Goal: Information Seeking & Learning: Learn about a topic

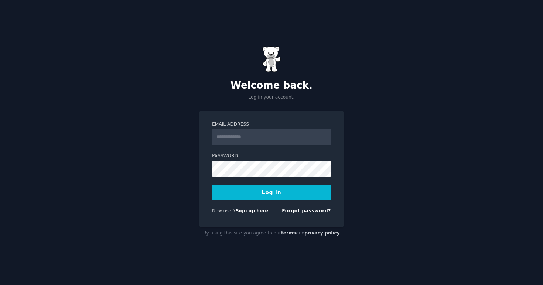
click at [270, 137] on input "Email Address" at bounding box center [271, 137] width 119 height 16
type input "**********"
click at [212, 185] on button "Log In" at bounding box center [271, 193] width 119 height 16
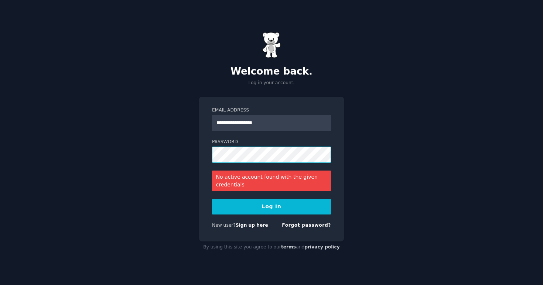
click at [212, 199] on button "Log In" at bounding box center [271, 207] width 119 height 16
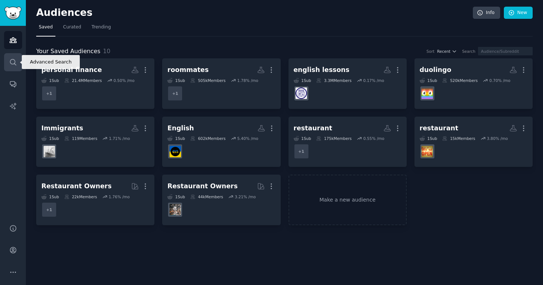
click at [10, 62] on icon "Sidebar" at bounding box center [13, 62] width 8 height 8
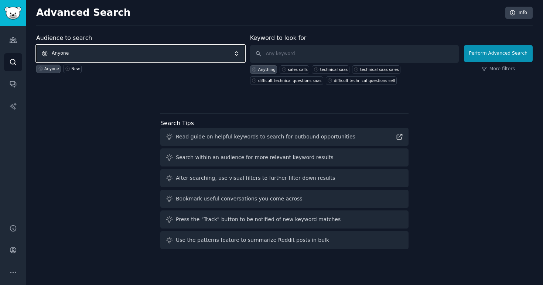
click at [95, 51] on span "Anyone" at bounding box center [140, 53] width 209 height 17
click at [295, 54] on input "text" at bounding box center [354, 54] width 209 height 18
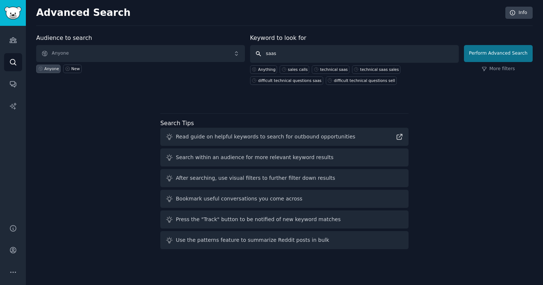
type input "saas"
click at [490, 55] on button "Perform Advanced Search" at bounding box center [498, 53] width 69 height 17
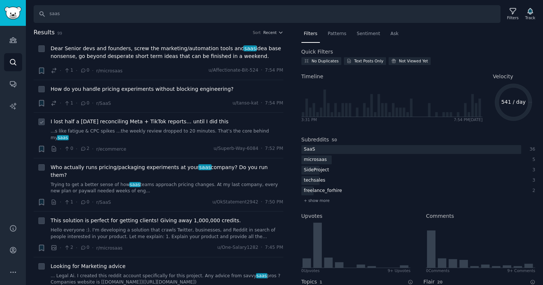
click at [177, 121] on span "I lost half a [DATE] reconciling Meta + TikTok reports… until I did this" at bounding box center [140, 122] width 178 height 8
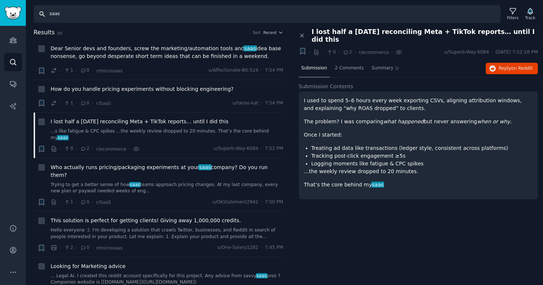
click at [38, 17] on input "saas" at bounding box center [267, 14] width 467 height 18
click at [14, 40] on icon "Sidebar" at bounding box center [13, 40] width 8 height 8
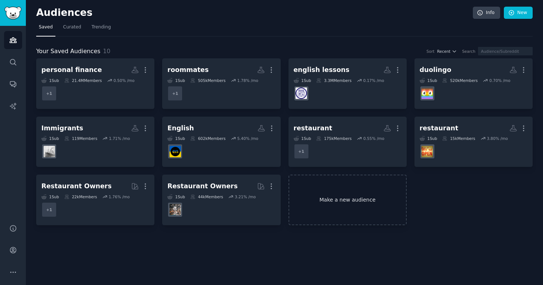
click at [324, 194] on link "Make a new audience" at bounding box center [348, 200] width 118 height 51
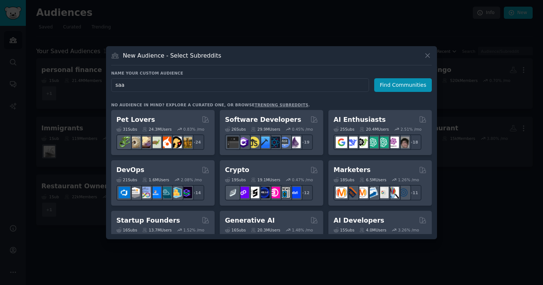
type input "saas"
click button "Find Communities" at bounding box center [403, 85] width 58 height 14
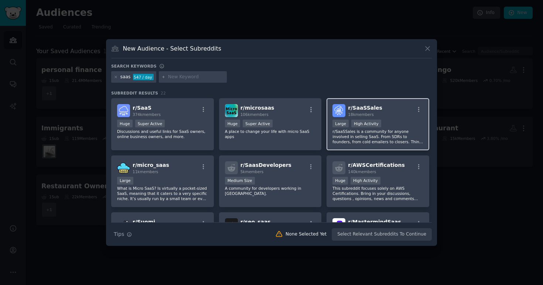
click at [362, 103] on div "r/ SaaSSales 18k members 10,000 - 100,000 members Large High Activity r/SaaSSal…" at bounding box center [378, 124] width 103 height 52
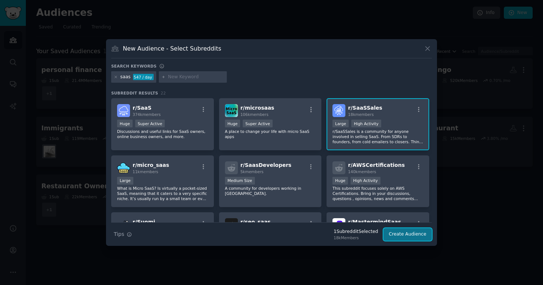
click at [411, 236] on button "Create Audience" at bounding box center [408, 234] width 49 height 13
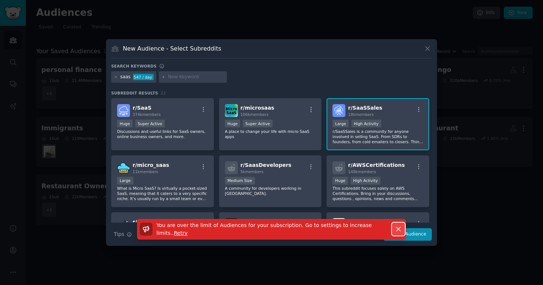
click at [398, 228] on icon "button" at bounding box center [399, 229] width 8 height 8
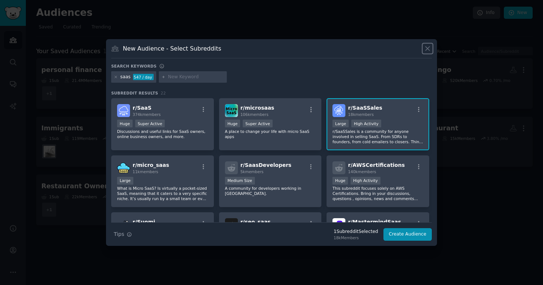
click at [424, 47] on icon at bounding box center [428, 49] width 8 height 8
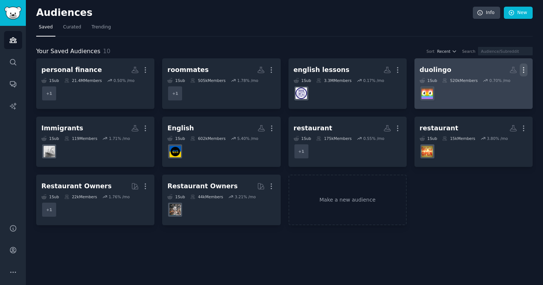
click at [522, 67] on icon "button" at bounding box center [524, 70] width 8 height 8
click at [503, 86] on p "Delete" at bounding box center [503, 86] width 17 height 8
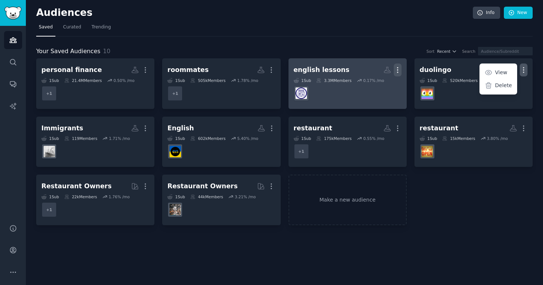
click at [397, 72] on icon "button" at bounding box center [397, 70] width 1 height 5
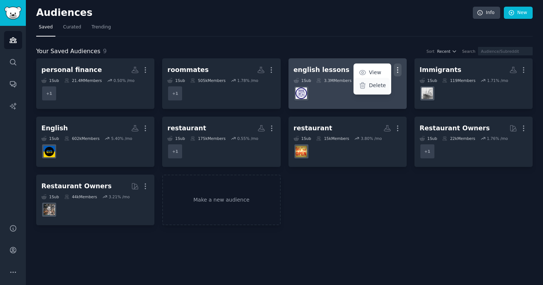
click at [376, 90] on div "Delete" at bounding box center [372, 86] width 35 height 16
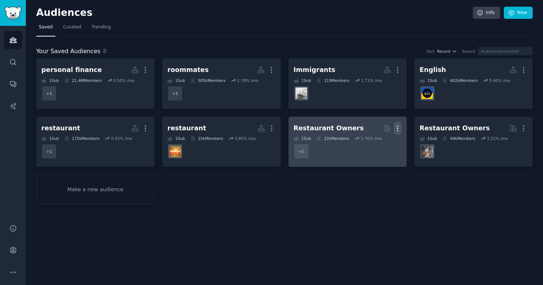
click at [396, 127] on icon "button" at bounding box center [398, 129] width 8 height 8
click at [375, 144] on p "Delete" at bounding box center [377, 144] width 17 height 8
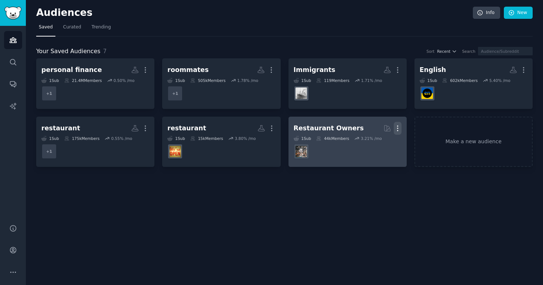
click at [398, 125] on icon "button" at bounding box center [398, 129] width 8 height 8
click at [375, 143] on p "Delete" at bounding box center [377, 144] width 17 height 8
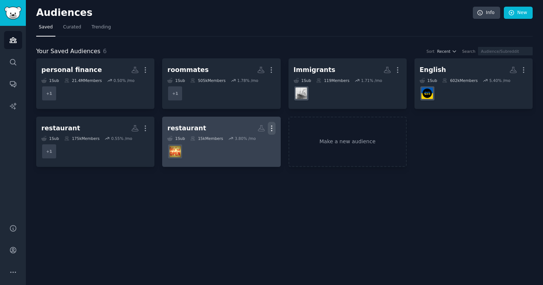
click at [272, 129] on icon "button" at bounding box center [272, 129] width 8 height 8
click at [244, 142] on div "Delete" at bounding box center [246, 144] width 35 height 16
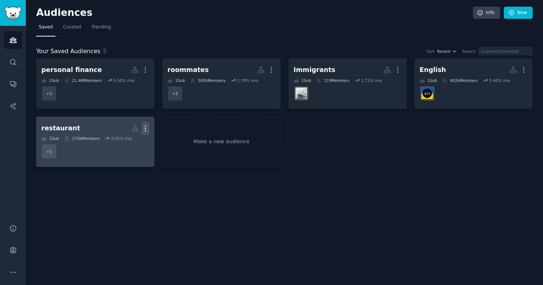
click at [146, 123] on button "More" at bounding box center [146, 128] width 8 height 13
click at [125, 142] on p "Delete" at bounding box center [125, 144] width 17 height 8
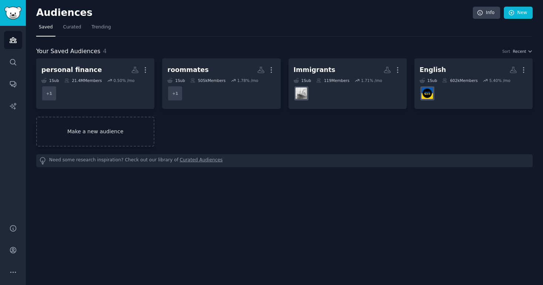
click at [129, 136] on link "Make a new audience" at bounding box center [95, 132] width 118 height 30
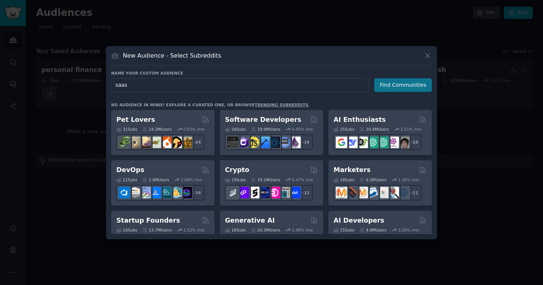
type input "saas"
click at [395, 87] on button "Find Communities" at bounding box center [403, 85] width 58 height 14
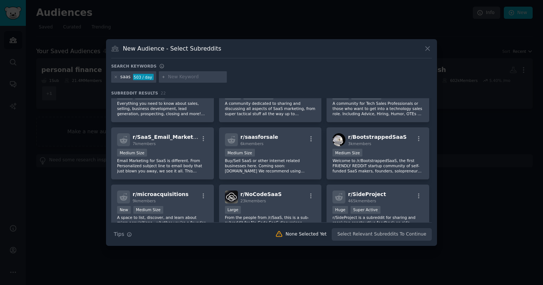
scroll to position [221, 0]
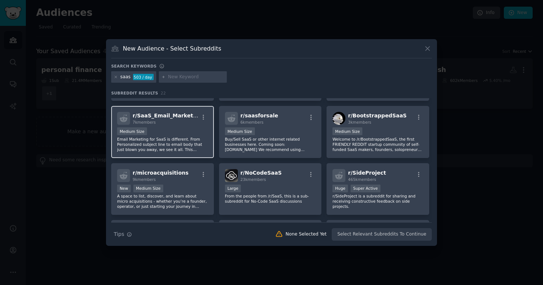
click at [171, 115] on span "r/ SaaS_Email_Marketing" at bounding box center [167, 116] width 69 height 6
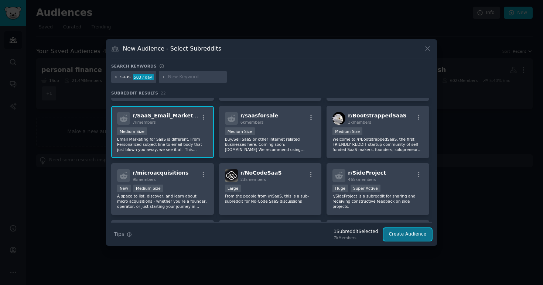
click at [418, 233] on button "Create Audience" at bounding box center [408, 234] width 49 height 13
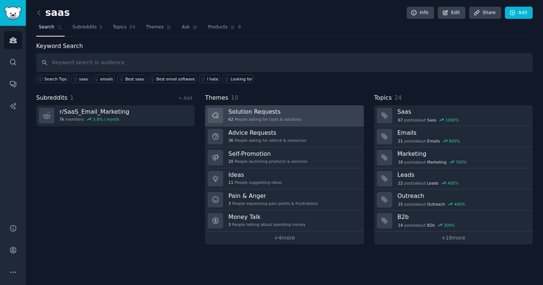
click at [255, 113] on h3 "Solution Requests" at bounding box center [264, 112] width 73 height 8
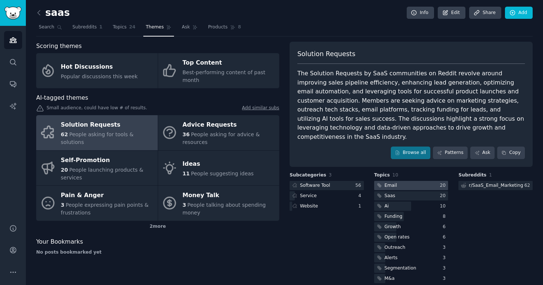
click at [406, 181] on div at bounding box center [411, 185] width 74 height 9
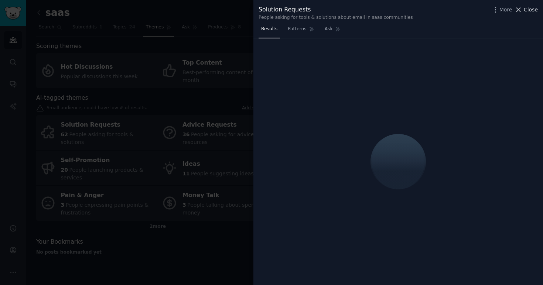
click at [536, 9] on span "Close" at bounding box center [531, 10] width 14 height 8
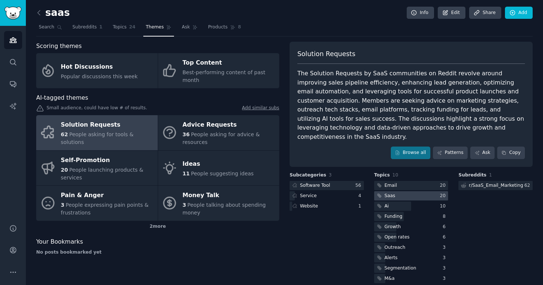
click at [404, 191] on div at bounding box center [411, 195] width 74 height 9
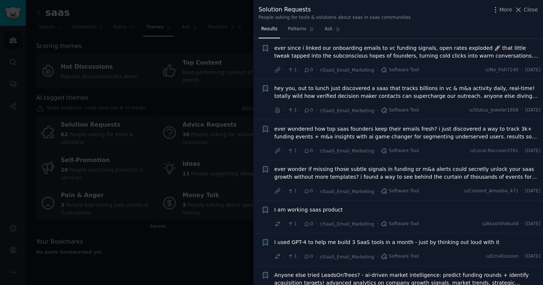
scroll to position [663, 0]
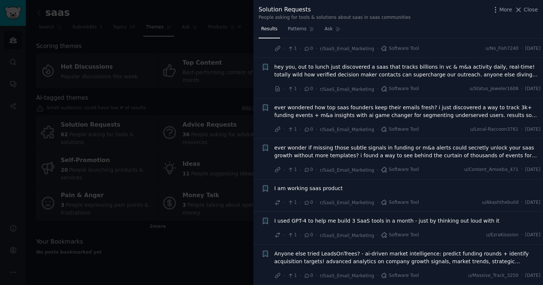
click at [227, 232] on div at bounding box center [271, 142] width 543 height 285
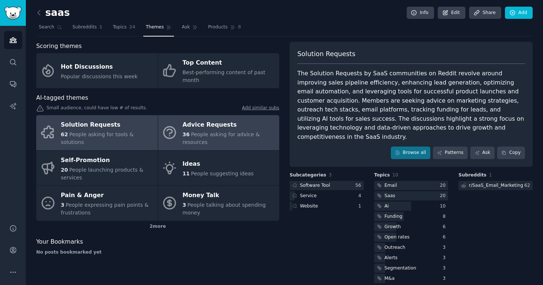
click at [226, 131] on div "36 People asking for advice & resources" at bounding box center [229, 139] width 93 height 16
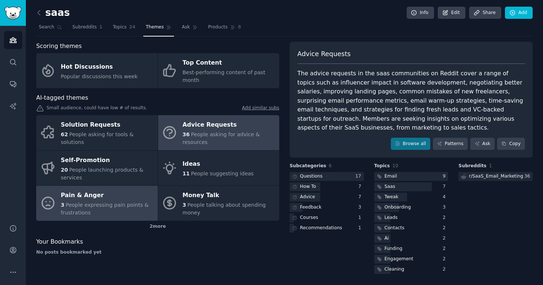
click at [76, 194] on div "Pain & Anger" at bounding box center [107, 196] width 93 height 12
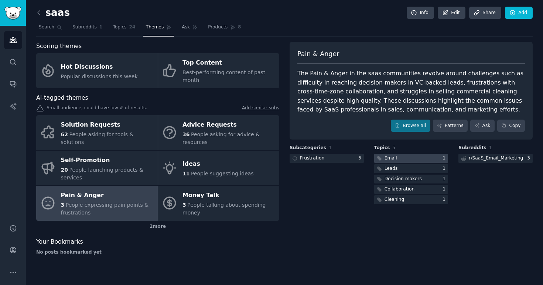
click at [395, 158] on div "Email" at bounding box center [391, 158] width 13 height 7
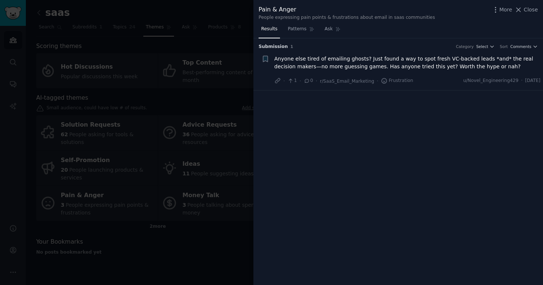
click at [156, 232] on div at bounding box center [271, 142] width 543 height 285
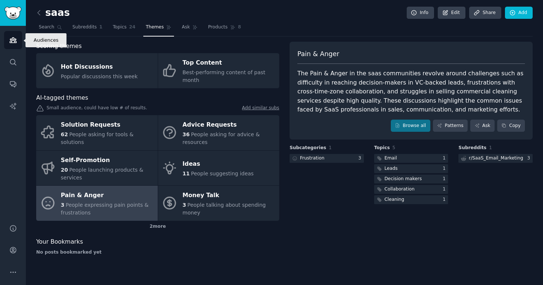
click at [13, 44] on icon "Sidebar" at bounding box center [13, 40] width 8 height 8
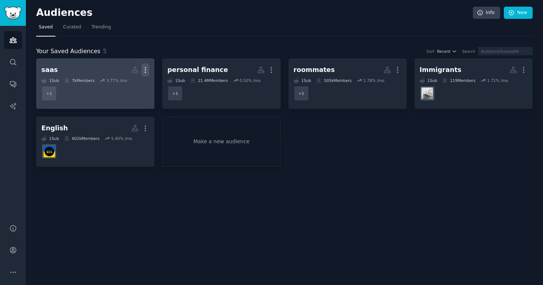
click at [146, 69] on icon "button" at bounding box center [146, 70] width 8 height 8
click at [126, 86] on p "Delete" at bounding box center [125, 86] width 17 height 8
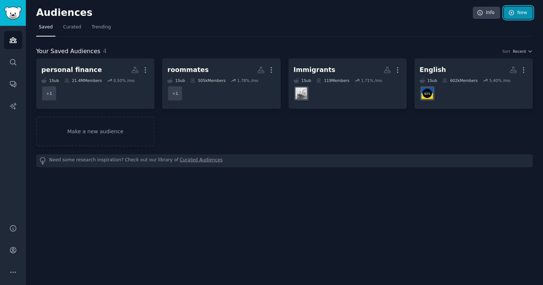
click at [521, 11] on link "New" at bounding box center [518, 13] width 29 height 13
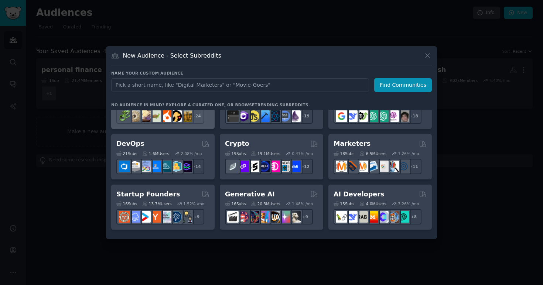
scroll to position [34, 0]
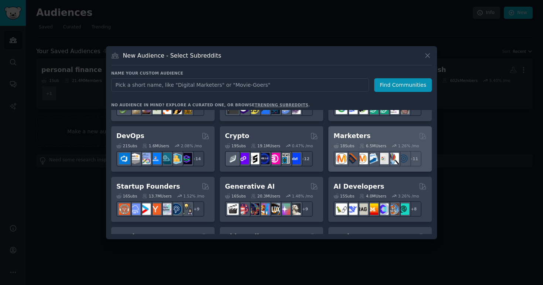
click at [352, 138] on h2 "Marketers" at bounding box center [352, 136] width 37 height 9
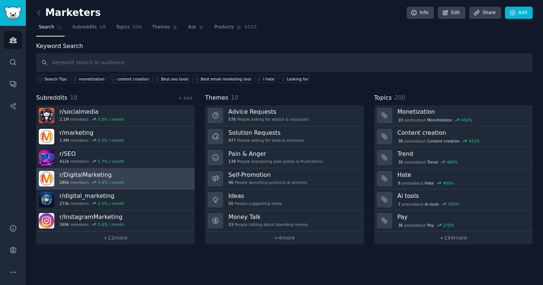
click at [92, 173] on h3 "r/ DigitalMarketing" at bounding box center [92, 175] width 65 height 8
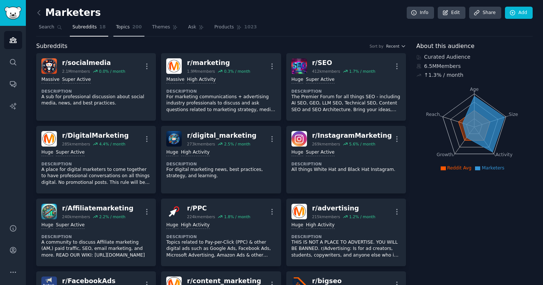
click at [126, 30] on link "Topics 200" at bounding box center [128, 28] width 31 height 15
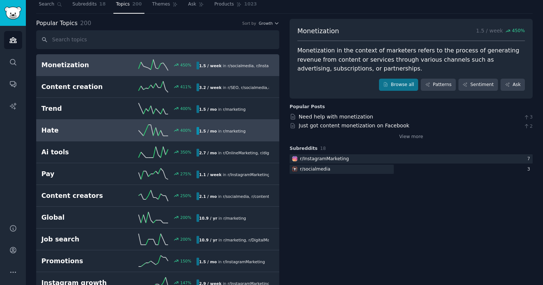
scroll to position [62, 0]
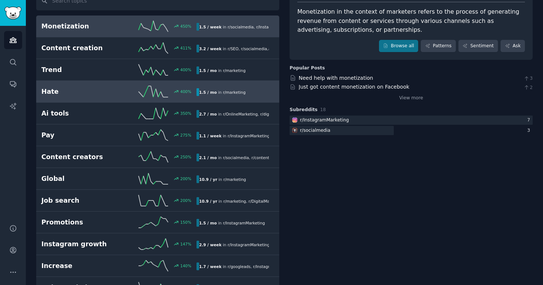
click at [100, 96] on h2 "Hate" at bounding box center [80, 91] width 78 height 9
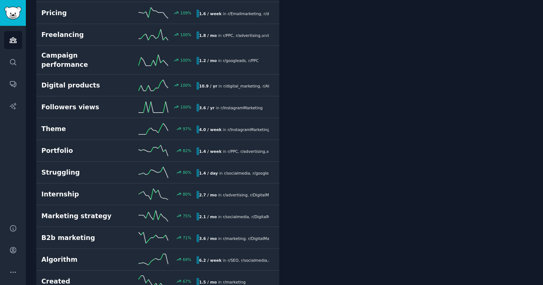
scroll to position [489, 0]
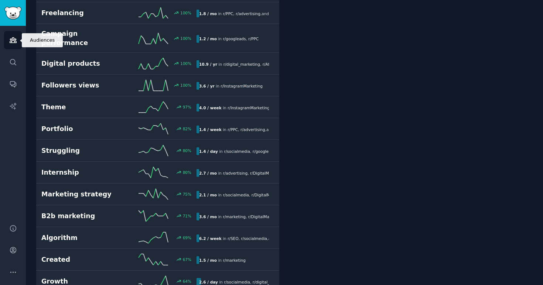
click at [13, 45] on link "Audiences" at bounding box center [13, 40] width 18 height 18
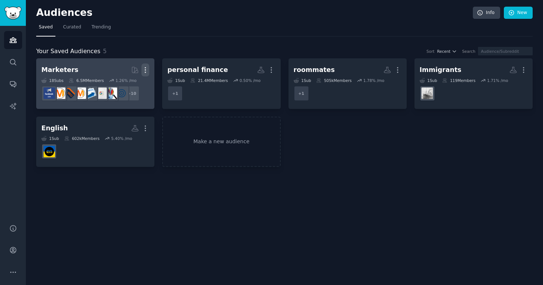
click at [146, 69] on icon "button" at bounding box center [145, 70] width 1 height 5
click at [122, 90] on div "Delete" at bounding box center [120, 86] width 35 height 16
click at [58, 69] on div "Marketers" at bounding box center [59, 69] width 37 height 9
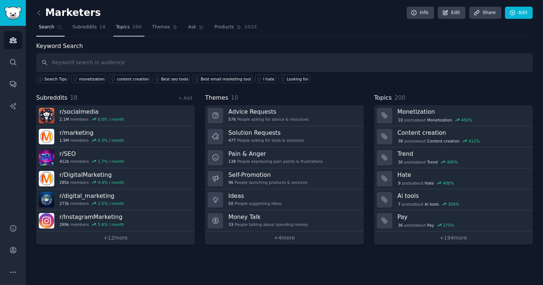
click at [126, 28] on span "Topics" at bounding box center [123, 27] width 14 height 7
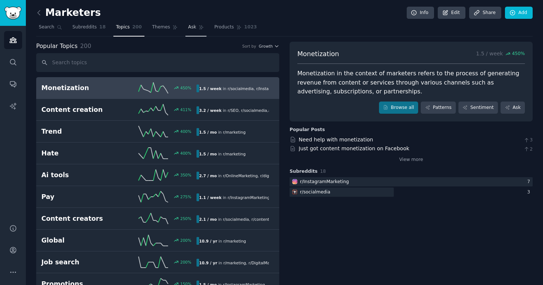
click at [191, 27] on span "Ask" at bounding box center [192, 27] width 8 height 7
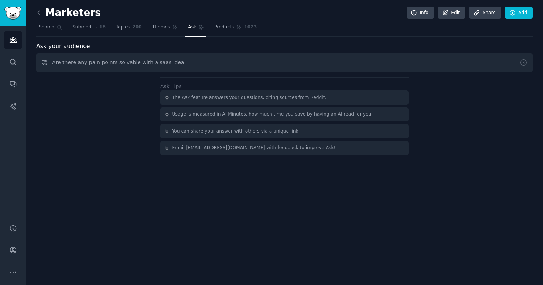
type input "Are there any pain points solvable with a saas idea"
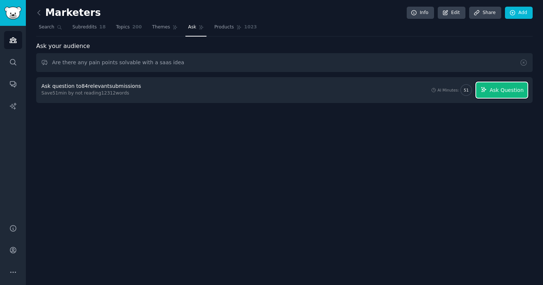
click at [489, 85] on button "Ask Question" at bounding box center [501, 90] width 51 height 16
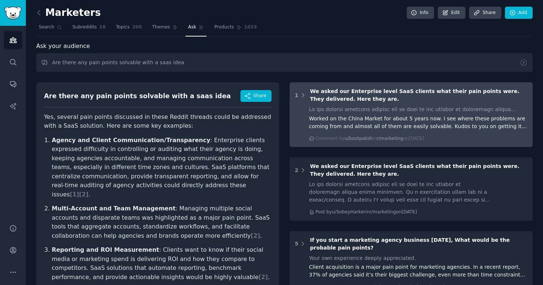
click at [371, 99] on div "We asked our Enterprise level SaaS clients what their pain points were. They de…" at bounding box center [419, 96] width 218 height 16
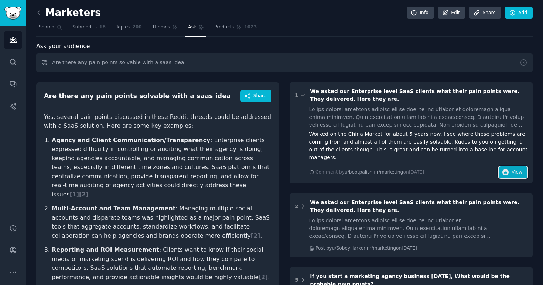
click at [508, 167] on button "View" at bounding box center [513, 173] width 29 height 12
click at [79, 29] on span "Subreddits" at bounding box center [84, 27] width 24 height 7
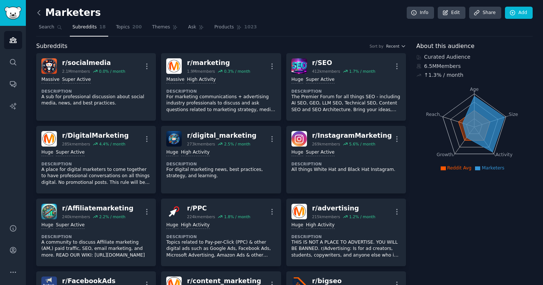
click at [39, 16] on icon at bounding box center [39, 13] width 8 height 8
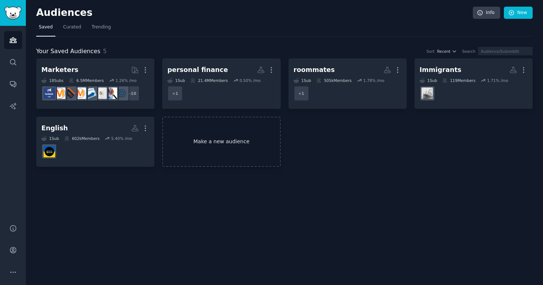
click at [201, 127] on link "Make a new audience" at bounding box center [221, 142] width 118 height 51
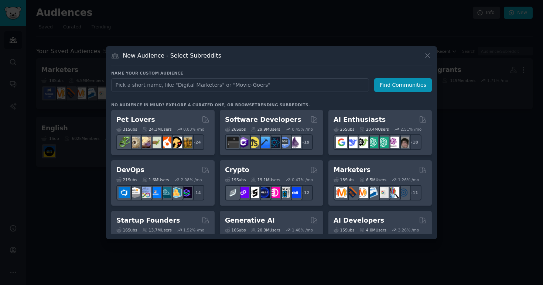
click at [161, 85] on input "text" at bounding box center [240, 85] width 258 height 14
type input "saas"
click at [404, 80] on button "Find Communities" at bounding box center [403, 85] width 58 height 14
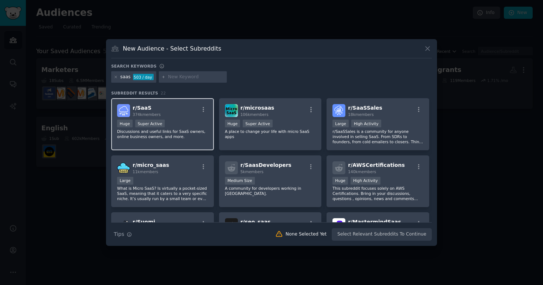
click at [197, 123] on div "Huge Super Active" at bounding box center [162, 124] width 91 height 9
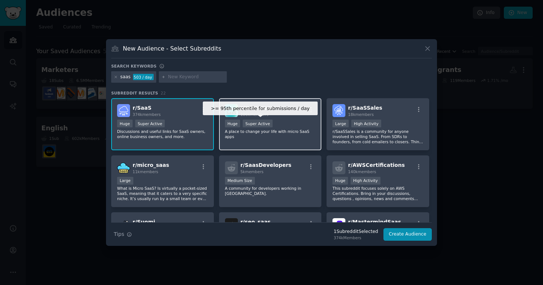
click at [250, 122] on div "Super Active" at bounding box center [258, 124] width 30 height 8
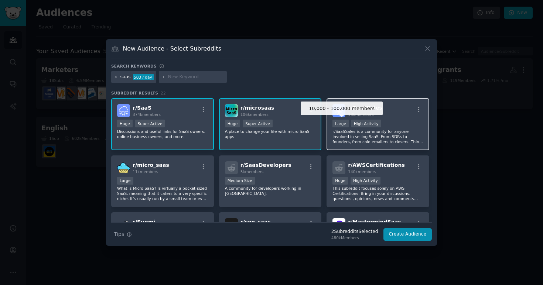
click at [343, 127] on div "Large" at bounding box center [341, 124] width 16 height 8
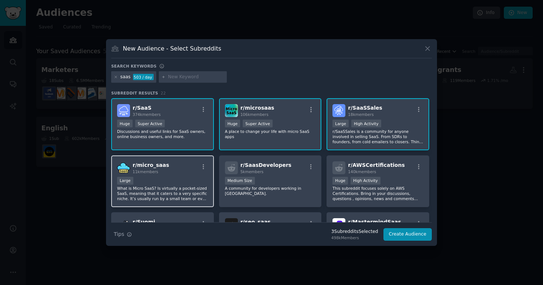
click at [192, 170] on div "r/ micro_saas 11k members" at bounding box center [162, 168] width 91 height 13
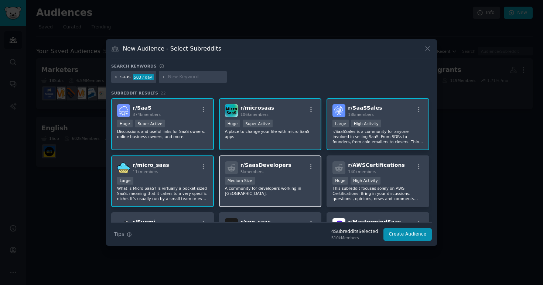
click at [278, 178] on div "1000 - 10,000 members Medium Size" at bounding box center [270, 181] width 91 height 9
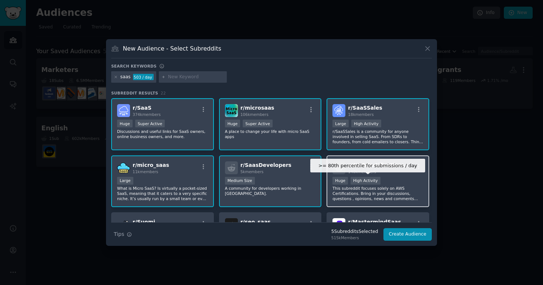
click at [371, 180] on div "High Activity" at bounding box center [366, 181] width 30 height 8
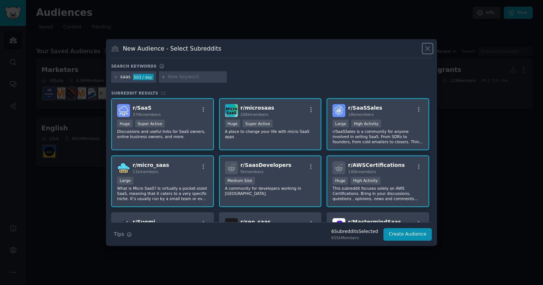
click at [427, 48] on icon at bounding box center [428, 49] width 8 height 8
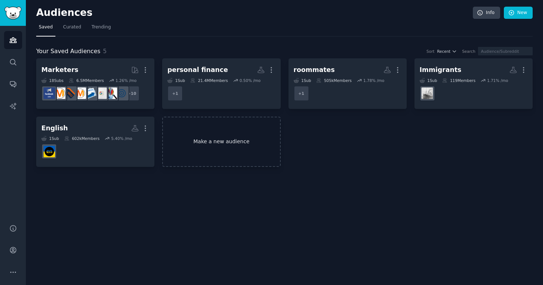
click at [223, 147] on link "Make a new audience" at bounding box center [221, 142] width 118 height 51
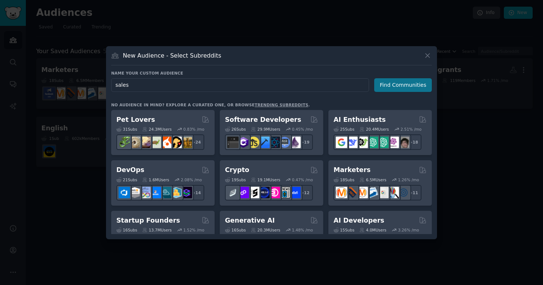
type input "sales"
click at [415, 83] on button "Find Communities" at bounding box center [403, 85] width 58 height 14
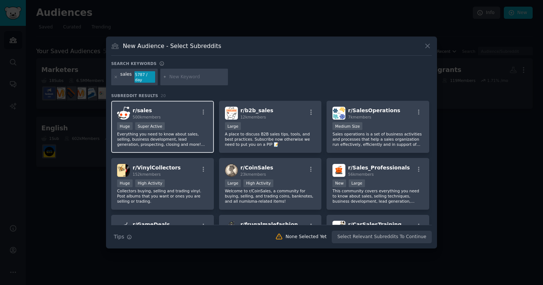
click at [180, 115] on div "r/ sales 500k members" at bounding box center [162, 113] width 91 height 13
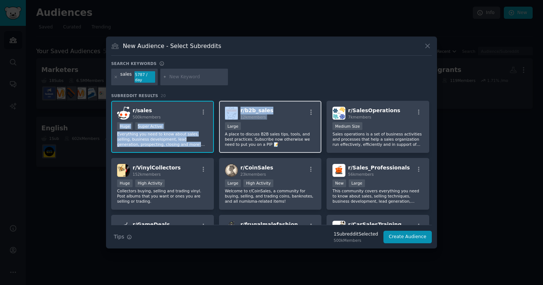
click at [265, 120] on div "r/ b2b_sales 12k members Large A place to discuss B2B sales tips, tools, and be…" at bounding box center [270, 127] width 103 height 52
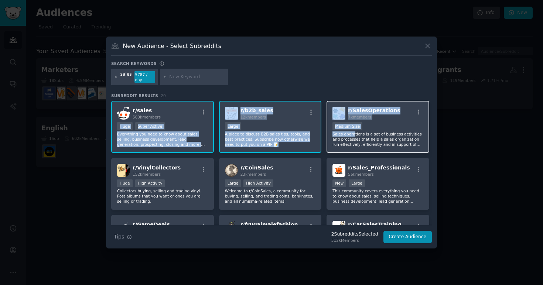
click at [352, 135] on p "Sales operations is a set of business activities and processes that help a sale…" at bounding box center [378, 140] width 91 height 16
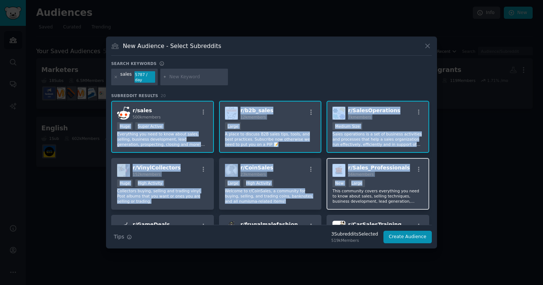
click at [380, 186] on div "10,000 - 100,000 members New Large" at bounding box center [378, 184] width 91 height 9
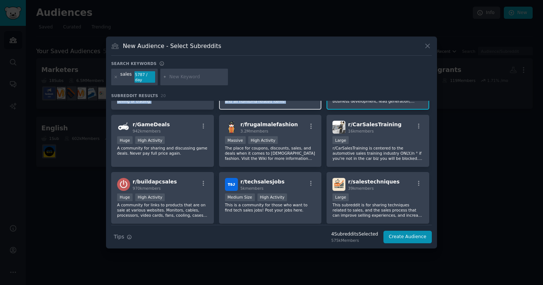
scroll to position [110, 0]
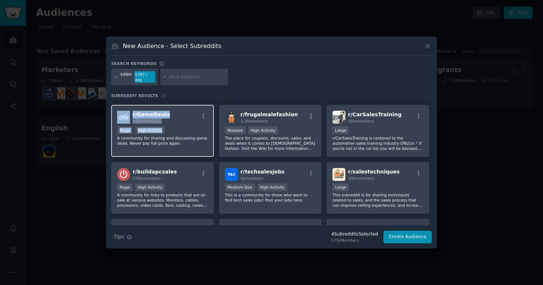
click at [198, 133] on div "Huge High Activity" at bounding box center [162, 130] width 91 height 9
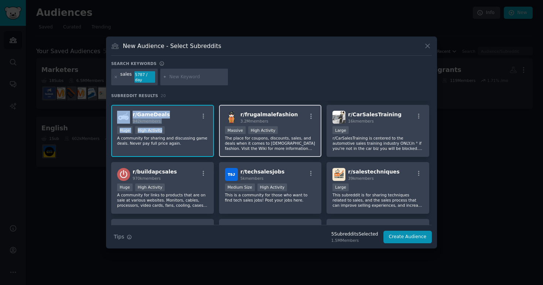
click at [276, 122] on div "3.2M members" at bounding box center [270, 121] width 58 height 5
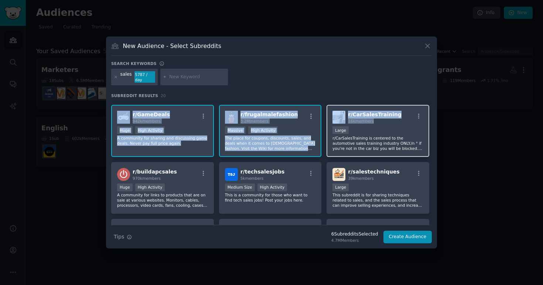
click at [369, 122] on span "16k members" at bounding box center [361, 121] width 26 height 4
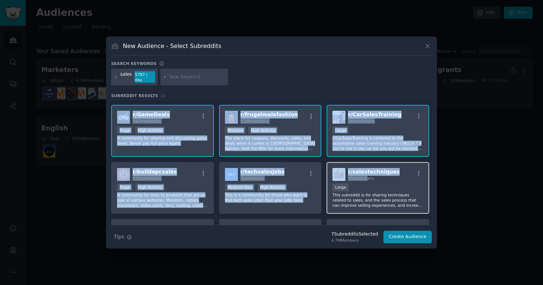
click at [365, 176] on span "39k members" at bounding box center [361, 178] width 26 height 4
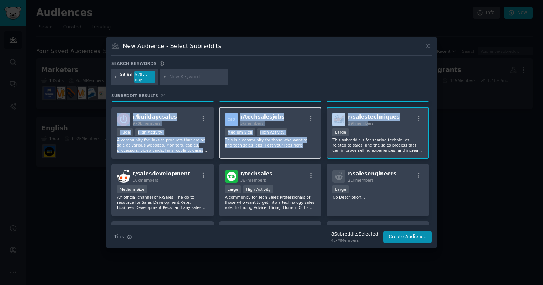
scroll to position [188, 0]
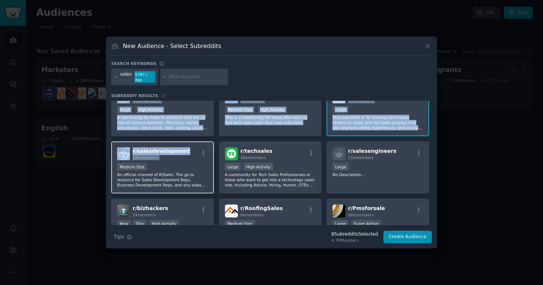
click at [174, 161] on div "r/ salesdevelopment 10k members Medium Size An official channel of R/Sales. The…" at bounding box center [162, 168] width 103 height 52
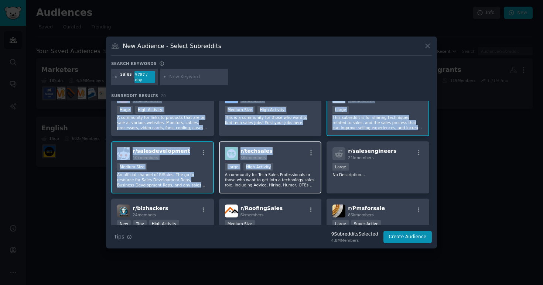
click at [272, 167] on div ">= 80th percentile for submissions / day Large High Activity" at bounding box center [270, 167] width 91 height 9
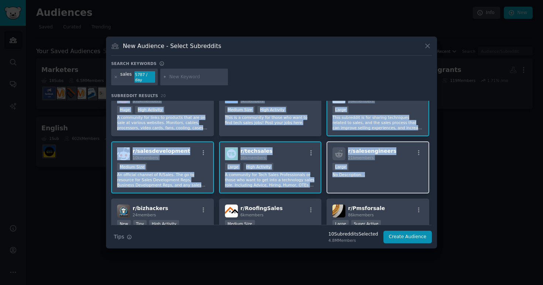
click at [376, 172] on p "No Description..." at bounding box center [378, 174] width 91 height 5
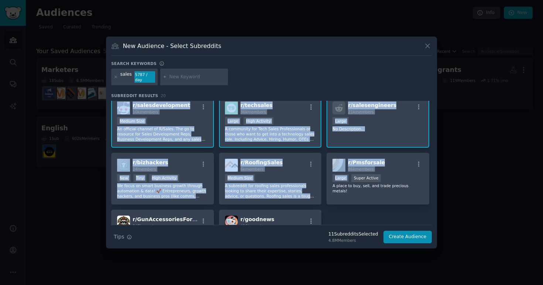
click at [375, 173] on div "r/ Pmsforsale 86k members Large Super Active A place to buy, sell, and trade pr…" at bounding box center [378, 179] width 103 height 52
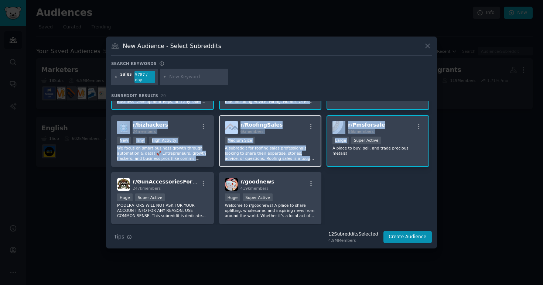
scroll to position [272, 0]
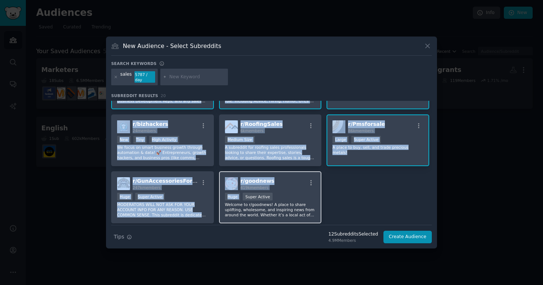
click at [252, 191] on div "r/ goodnews 419k members Huge Super Active Welcome to r/goodnews! A place to sh…" at bounding box center [270, 197] width 103 height 52
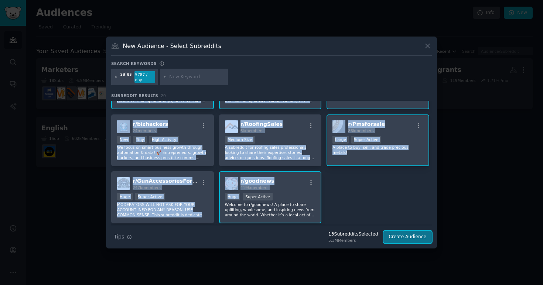
click at [401, 235] on button "Create Audience" at bounding box center [408, 237] width 49 height 13
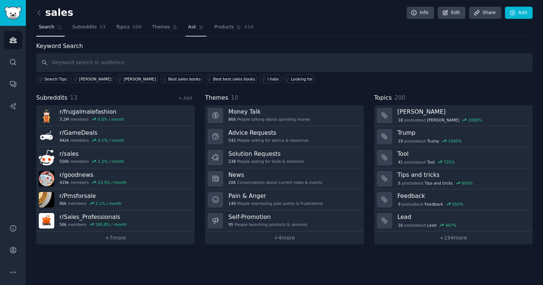
click at [186, 24] on link "Ask" at bounding box center [196, 28] width 21 height 15
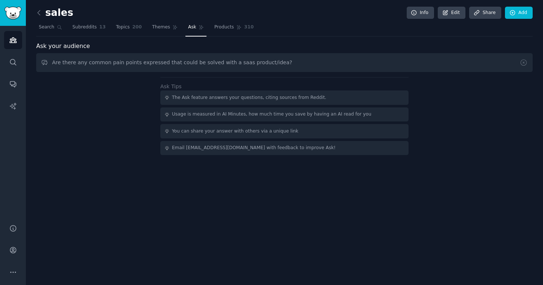
type input "Are there any common pain points expressed that could be solved with a saas pro…"
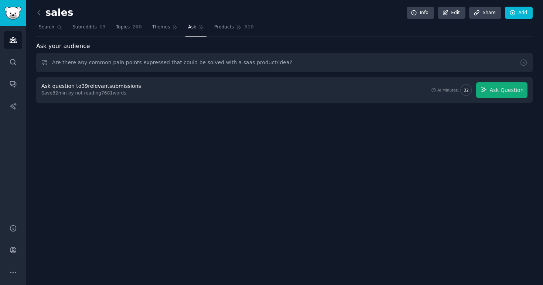
click at [113, 87] on div "Ask question to 39 relevant submissions" at bounding box center [91, 86] width 100 height 8
click at [514, 91] on span "Ask Question" at bounding box center [507, 90] width 34 height 8
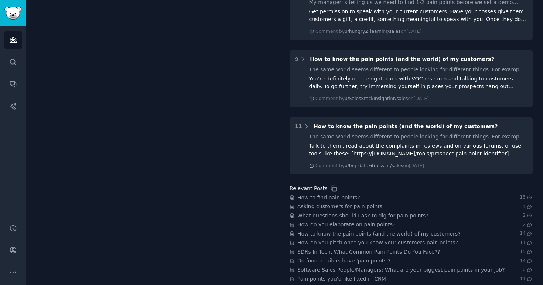
scroll to position [571, 0]
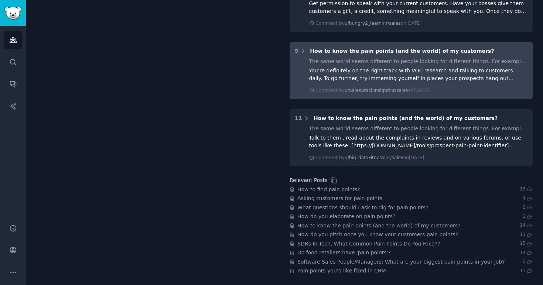
click at [419, 54] on div "How to know the pain points (and the world) of my customers?" at bounding box center [402, 51] width 184 height 8
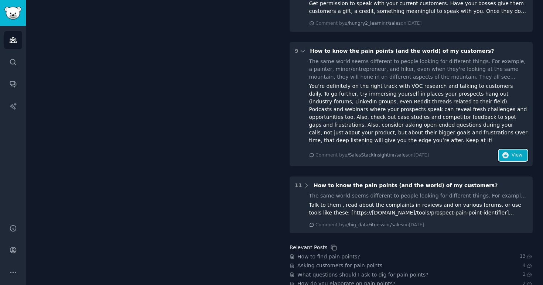
click at [514, 159] on button "View" at bounding box center [513, 156] width 29 height 12
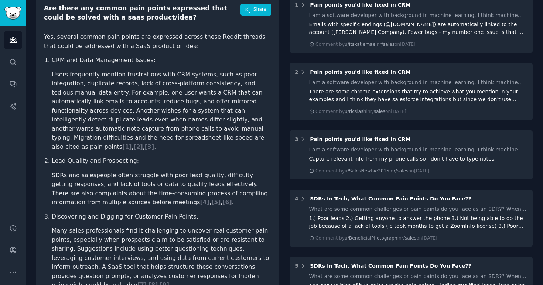
scroll to position [0, 0]
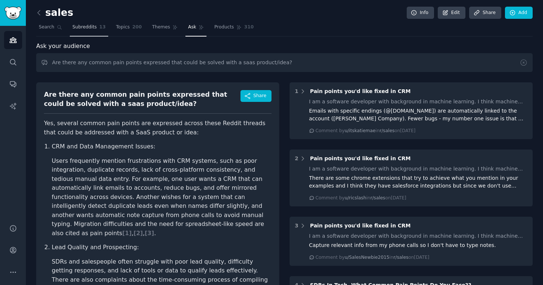
click at [94, 28] on span "Subreddits" at bounding box center [84, 27] width 24 height 7
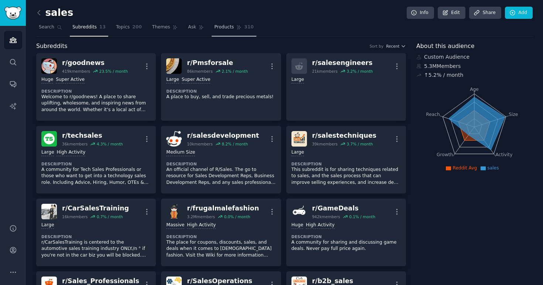
click at [225, 28] on span "Products" at bounding box center [224, 27] width 20 height 7
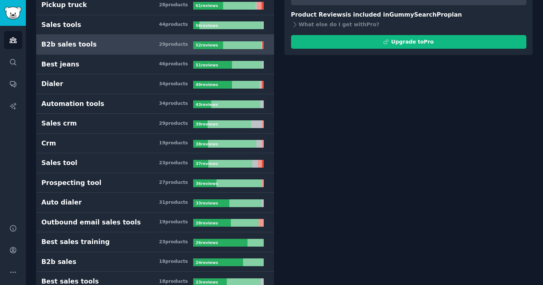
scroll to position [126, 0]
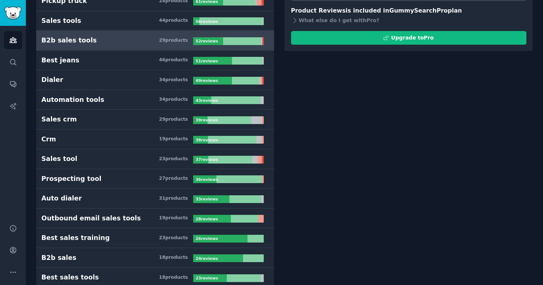
click at [152, 166] on link "Sales tool 23 product s 37 review s" at bounding box center [155, 159] width 238 height 20
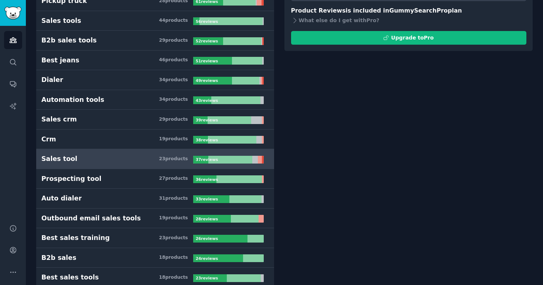
click at [157, 160] on h3 "Sales tool 23 product s" at bounding box center [117, 158] width 152 height 9
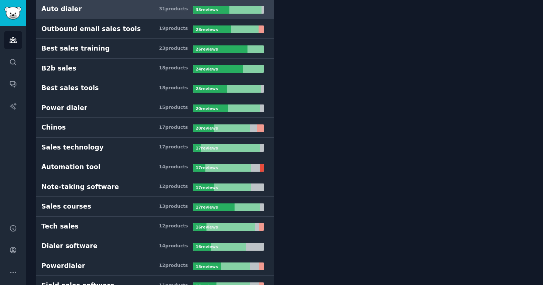
scroll to position [317, 0]
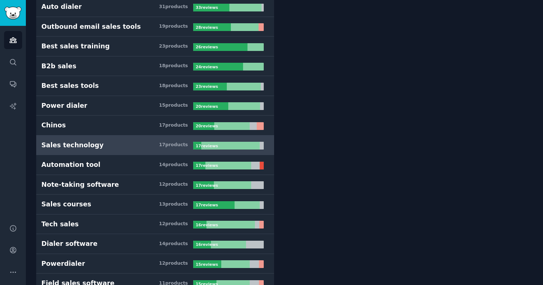
click at [229, 145] on div at bounding box center [230, 146] width 58 height 8
click at [136, 140] on link "Sales technology 17 product s 17 review s" at bounding box center [155, 146] width 238 height 20
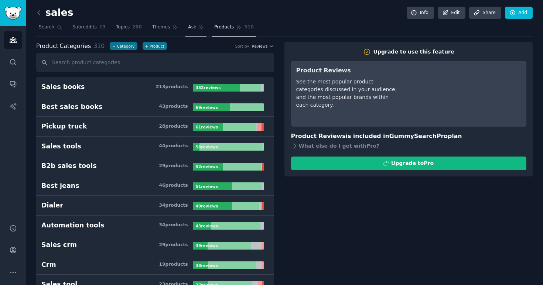
click at [191, 27] on span "Ask" at bounding box center [192, 27] width 8 height 7
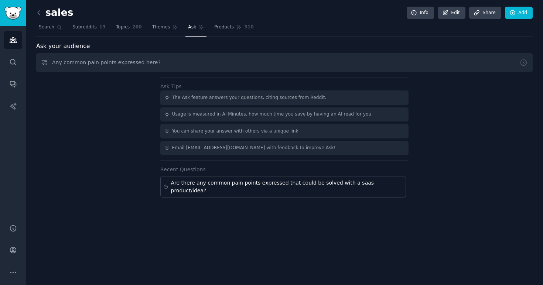
type input "Any common pain points expressed here?"
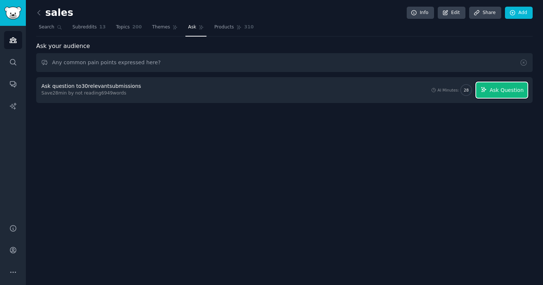
click at [494, 92] on span "Ask Question" at bounding box center [507, 90] width 34 height 8
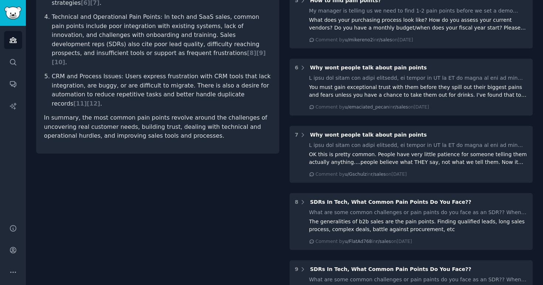
scroll to position [340, 0]
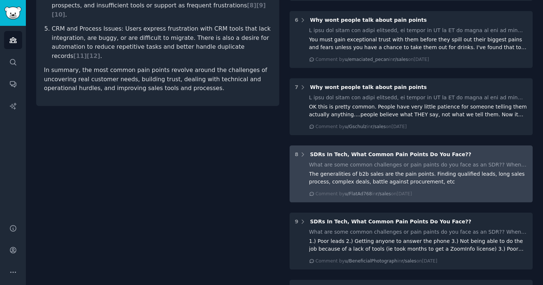
click at [350, 175] on div "The generalities of b2b sales are the pain points. Finding qualified leads, lon…" at bounding box center [418, 178] width 219 height 16
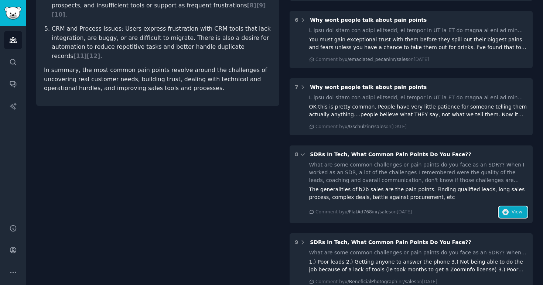
click at [513, 211] on span "View" at bounding box center [517, 212] width 11 height 7
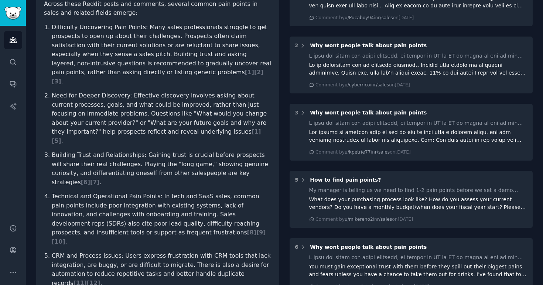
scroll to position [0, 0]
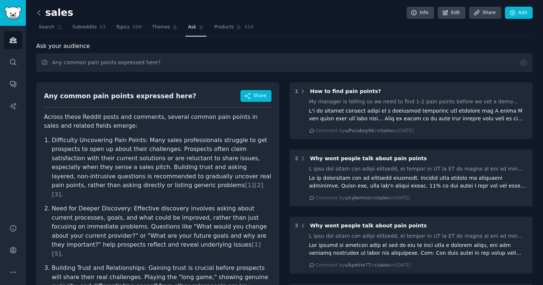
click at [38, 11] on icon at bounding box center [39, 13] width 8 height 8
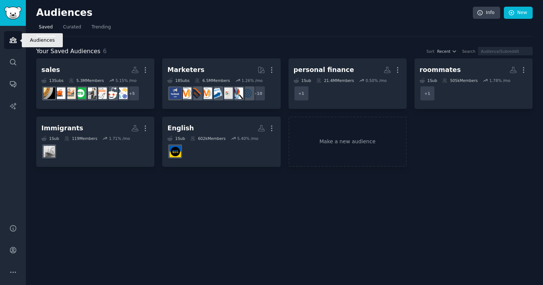
click at [13, 34] on link "Audiences" at bounding box center [13, 40] width 18 height 18
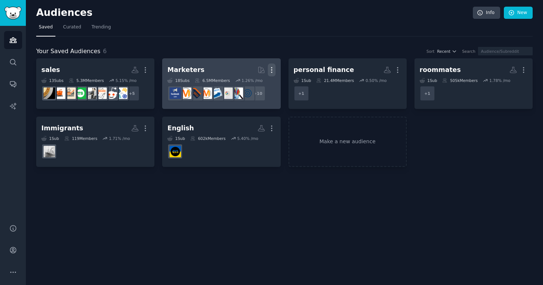
click at [273, 71] on icon "button" at bounding box center [272, 70] width 8 height 8
click at [256, 87] on p "Delete" at bounding box center [251, 86] width 17 height 8
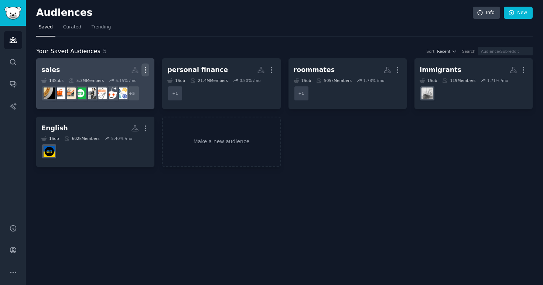
click at [147, 69] on icon "button" at bounding box center [146, 70] width 8 height 8
click at [129, 85] on p "Delete" at bounding box center [125, 86] width 17 height 8
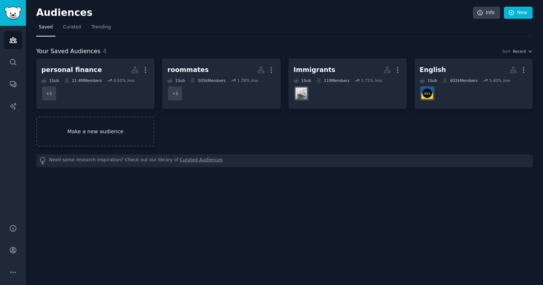
click at [105, 124] on link "Make a new audience" at bounding box center [95, 132] width 118 height 30
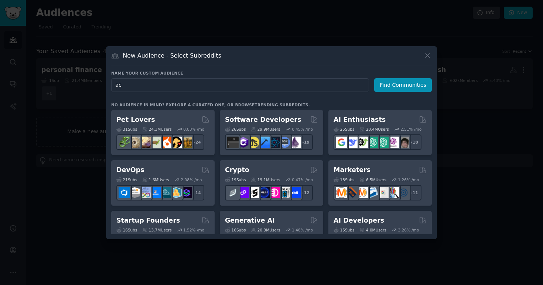
type input "a"
type input "entrepreneur"
click button "Find Communities" at bounding box center [403, 85] width 58 height 14
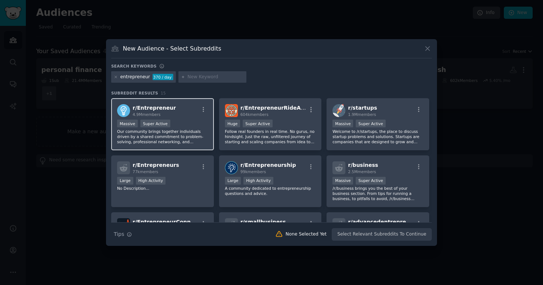
click at [180, 120] on div "Massive Super Active" at bounding box center [162, 124] width 91 height 9
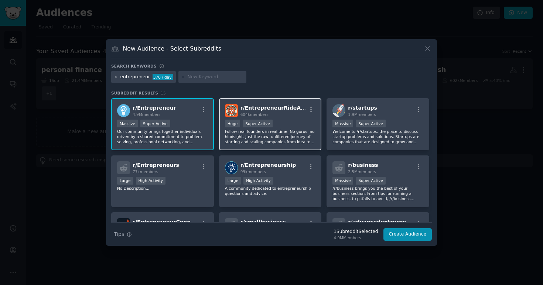
click at [288, 116] on div "604k members" at bounding box center [274, 114] width 66 height 5
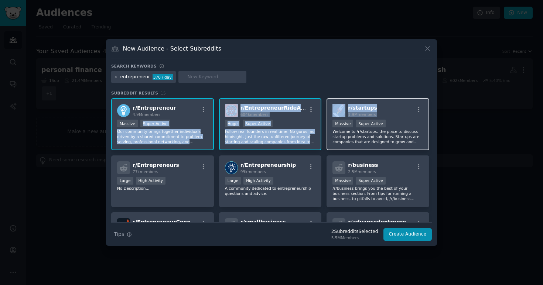
click at [406, 114] on div "r/ startups 1.9M members" at bounding box center [378, 110] width 91 height 13
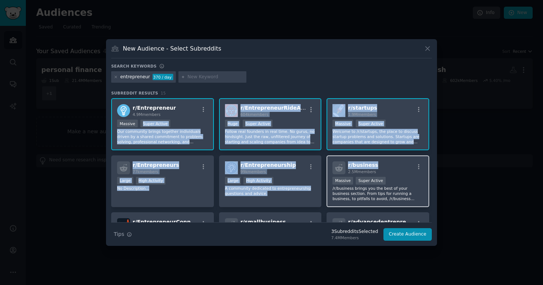
click at [374, 167] on h2 "r/ business 2.5M members" at bounding box center [363, 168] width 30 height 13
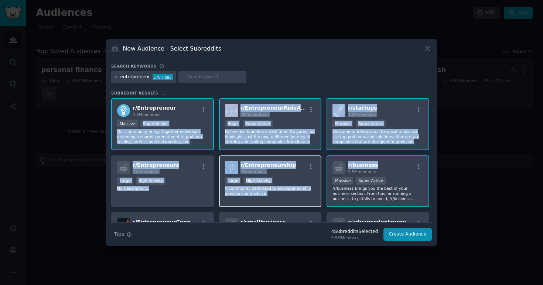
click at [285, 171] on div "99k members" at bounding box center [269, 171] width 56 height 5
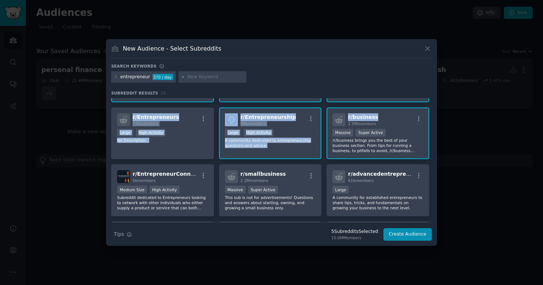
scroll to position [48, 0]
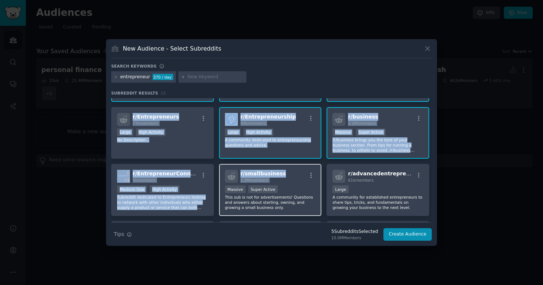
click at [302, 182] on div "r/ smallbusiness 2.2M members" at bounding box center [270, 176] width 91 height 13
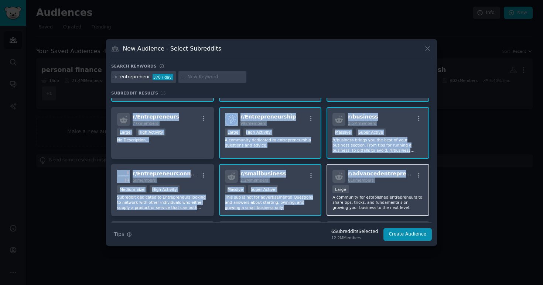
click at [365, 187] on div "Large" at bounding box center [378, 190] width 91 height 9
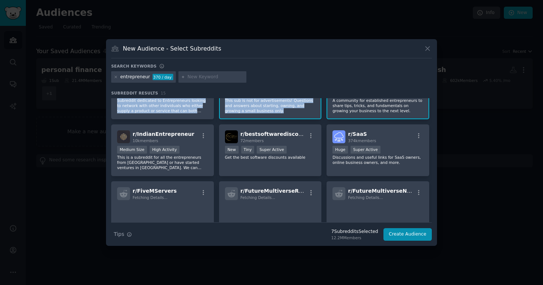
scroll to position [173, 0]
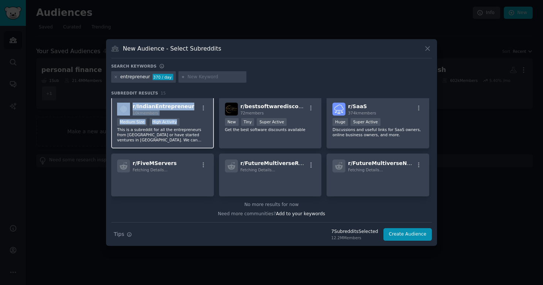
click at [201, 125] on div "Medium Size High Activity" at bounding box center [162, 122] width 91 height 9
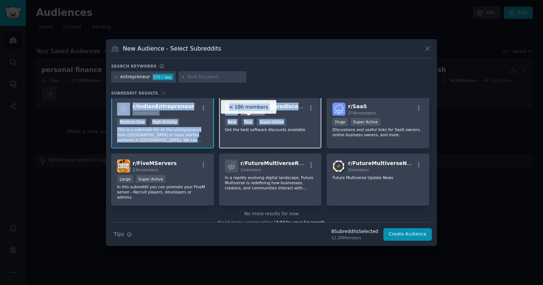
click at [260, 125] on div "Super Active" at bounding box center [272, 122] width 30 height 8
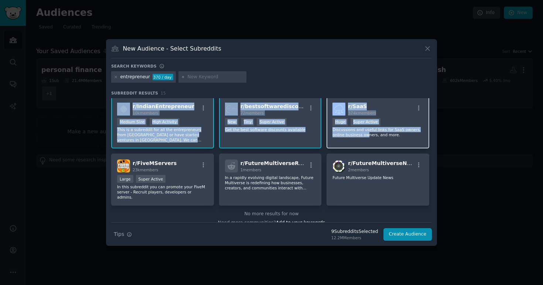
click at [367, 133] on p "Discussions and useful links for SaaS owners, online business owners, and more." at bounding box center [378, 132] width 91 height 10
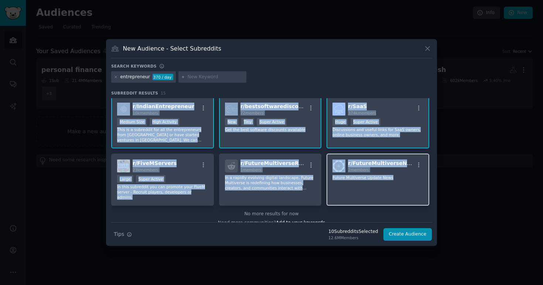
click at [360, 188] on div "r/ FutureMultiverseNews 2 members Future Multiverse Update News" at bounding box center [378, 180] width 103 height 52
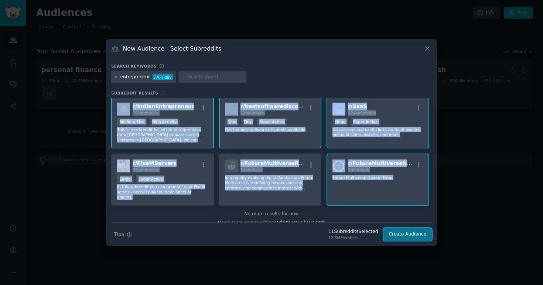
click at [414, 236] on button "Create Audience" at bounding box center [408, 234] width 49 height 13
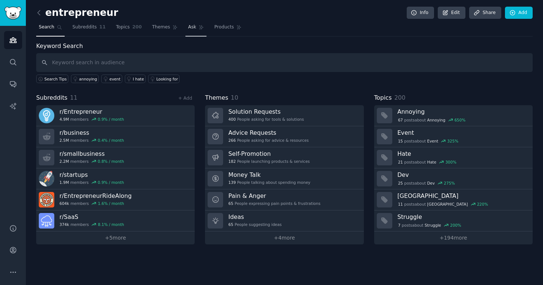
click at [191, 27] on span "Ask" at bounding box center [192, 27] width 8 height 7
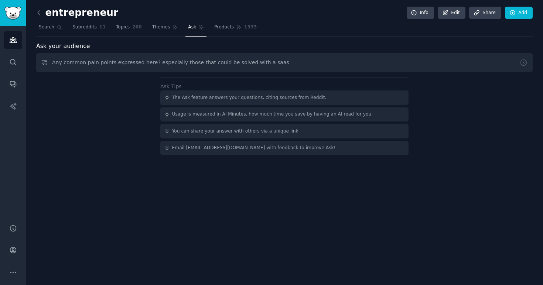
type input "Any common pain points expressed here? especially those that could be solved wi…"
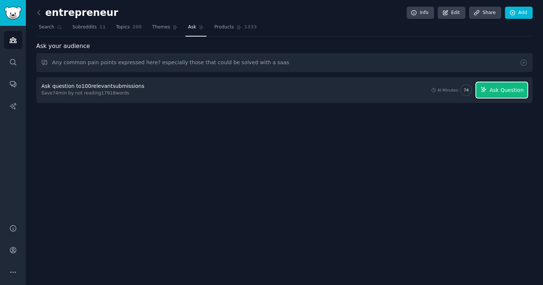
click at [508, 89] on span "Ask Question" at bounding box center [507, 90] width 34 height 8
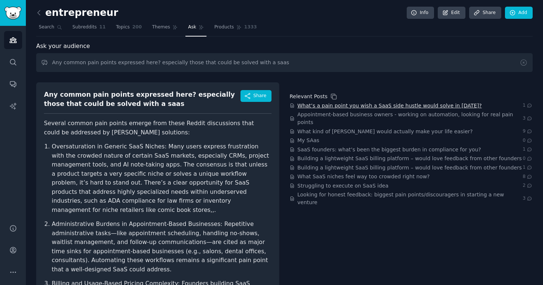
click at [434, 104] on span "What’s a pain point you wish a SaaS side hustle would solve in [DATE]?" at bounding box center [390, 106] width 184 height 8
click at [330, 128] on span "What kind of [PERSON_NAME] would actually make your life easier?" at bounding box center [386, 132] width 176 height 8
click at [331, 146] on span "SaaS founders: what’s been the biggest burden in compliance for you?" at bounding box center [390, 150] width 184 height 8
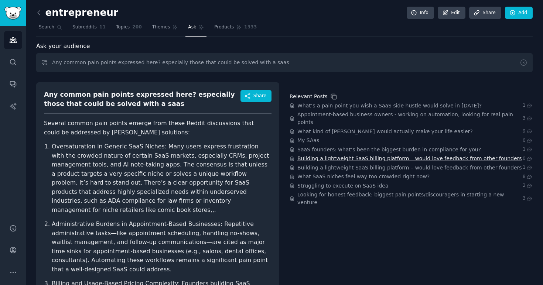
click at [351, 155] on span "Building a lightweight SaaS billing platform – would love feedback from other f…" at bounding box center [410, 159] width 225 height 8
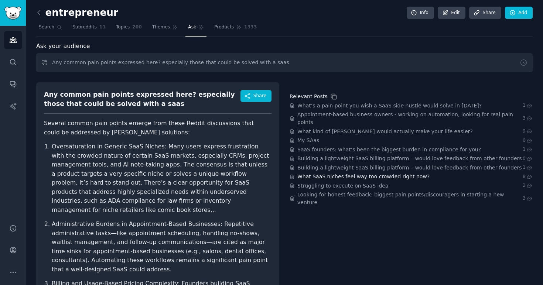
click at [348, 173] on span "What SaaS niches feel way too crowded right now?" at bounding box center [364, 177] width 132 height 8
click at [157, 31] on link "Themes" at bounding box center [165, 28] width 31 height 15
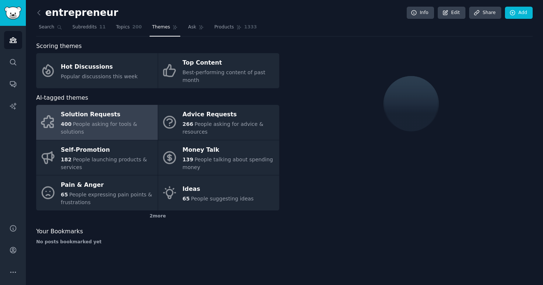
click at [107, 125] on span "People asking for tools & solutions" at bounding box center [99, 128] width 77 height 14
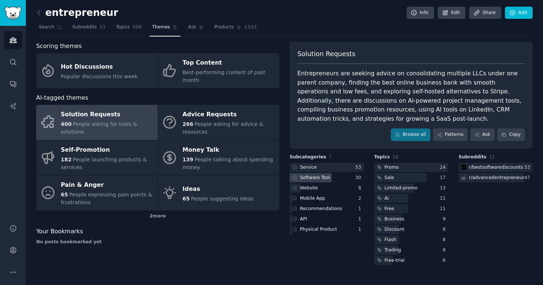
click at [322, 180] on div "Software Tool" at bounding box center [315, 178] width 30 height 7
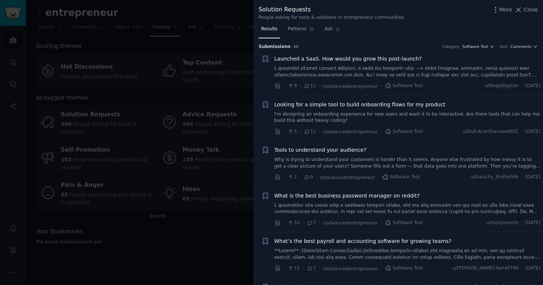
click at [287, 105] on span "Looking for a simple tool to build onboarding flows for my product" at bounding box center [360, 105] width 171 height 8
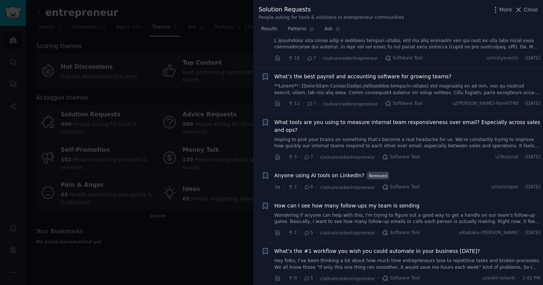
scroll to position [275, 0]
click at [299, 124] on span "What tools are you using to measure internal team responsiveness over email? Es…" at bounding box center [408, 127] width 266 height 16
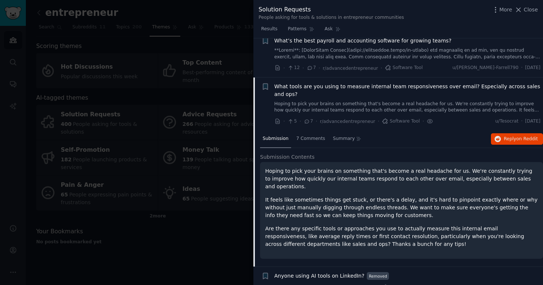
scroll to position [240, 0]
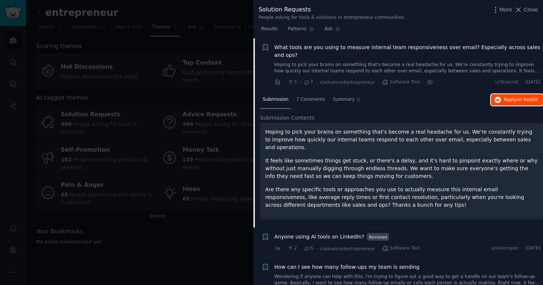
click at [517, 101] on span "on Reddit" at bounding box center [527, 99] width 21 height 5
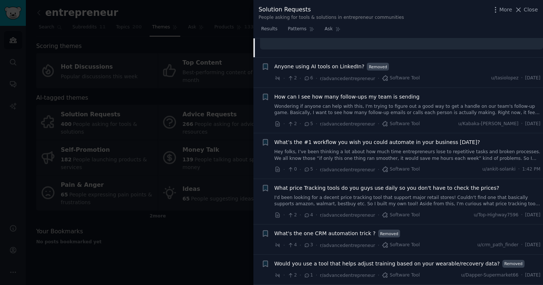
scroll to position [437, 0]
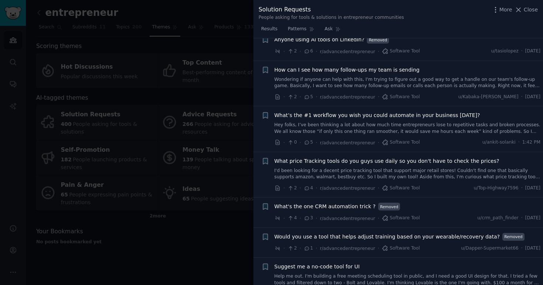
click at [333, 70] on span "How can I see how many follow-ups my team is sending" at bounding box center [347, 70] width 145 height 8
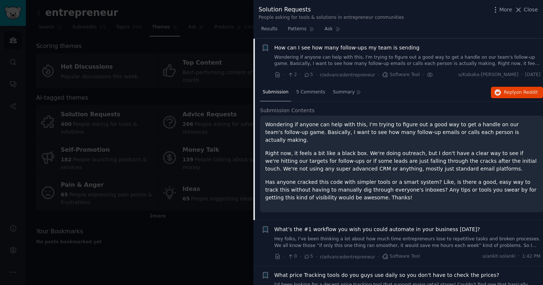
scroll to position [323, 0]
click at [495, 92] on icon "button" at bounding box center [498, 92] width 7 height 7
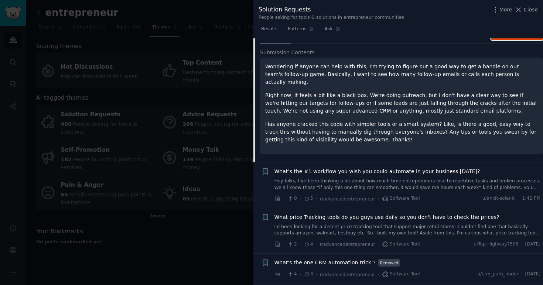
scroll to position [457, 0]
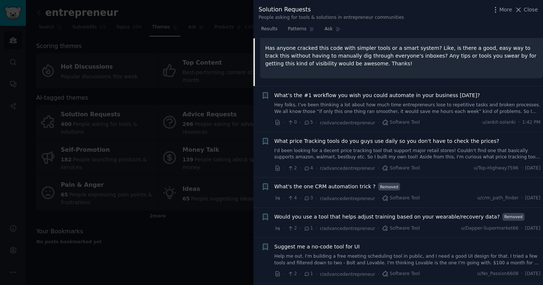
click at [321, 92] on span "What’s the #1 workflow you wish you could automate in your business [DATE]?" at bounding box center [378, 96] width 206 height 8
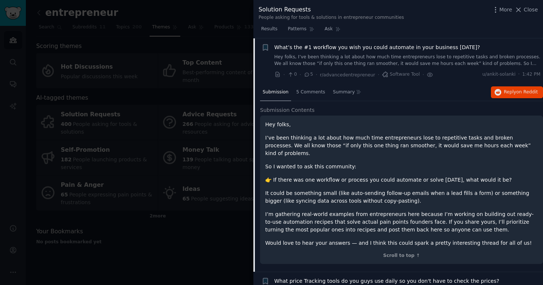
scroll to position [385, 0]
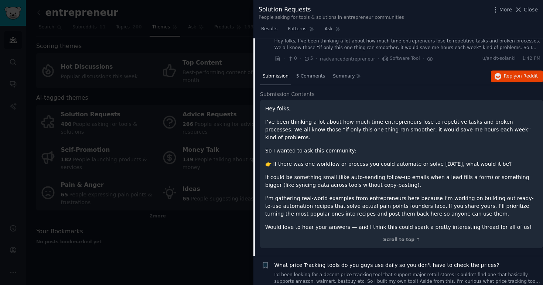
click at [376, 137] on div "Hey folks, I’ve been thinking a lot about how much time entrepreneurs lose to r…" at bounding box center [401, 168] width 273 height 126
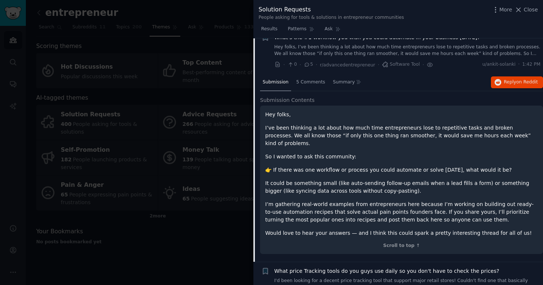
scroll to position [378, 0]
click at [521, 85] on span "on Reddit" at bounding box center [527, 82] width 21 height 5
click at [371, 121] on div "Hey folks, I’ve been thinking a lot about how much time entrepreneurs lose to r…" at bounding box center [401, 175] width 273 height 126
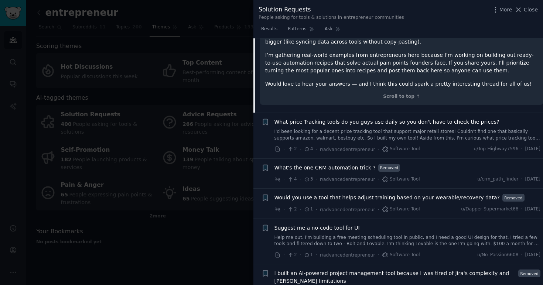
scroll to position [531, 0]
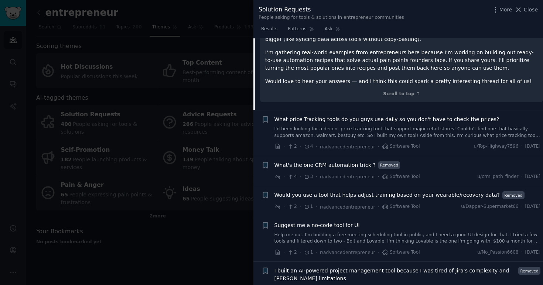
click at [383, 116] on span "What price Tracking tools do you guys use daily so you don't have to check the …" at bounding box center [387, 120] width 225 height 8
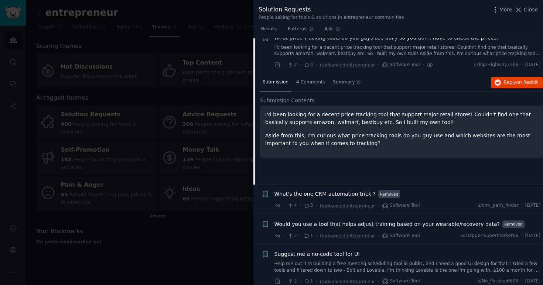
scroll to position [415, 0]
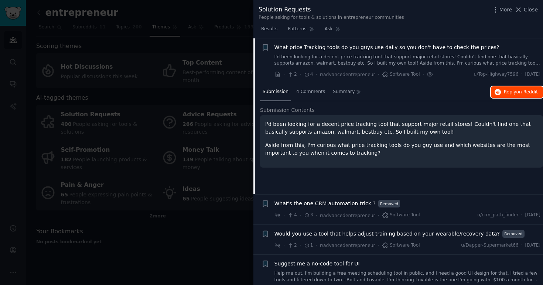
click at [501, 95] on button "Reply on Reddit" at bounding box center [517, 92] width 52 height 12
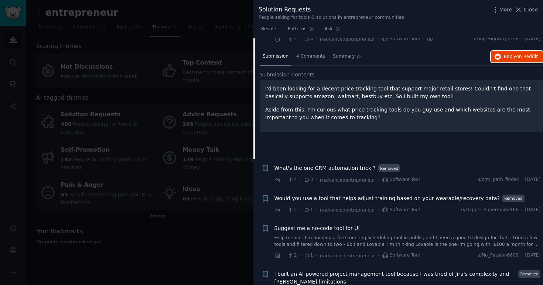
scroll to position [472, 0]
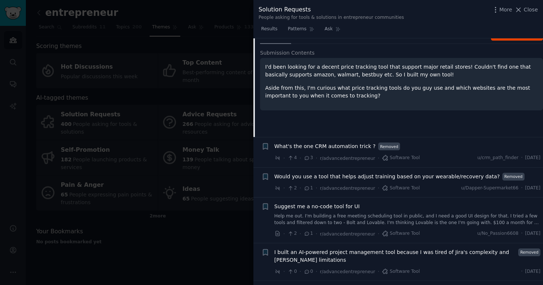
click at [309, 145] on span "What's the one CRM automation trick ?" at bounding box center [325, 147] width 101 height 8
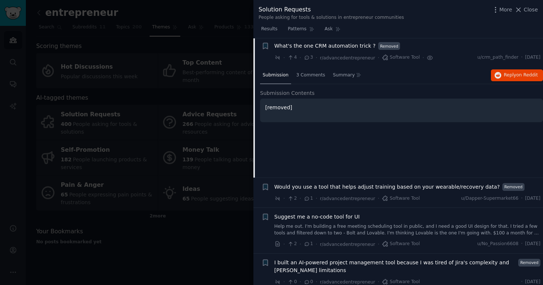
scroll to position [460, 0]
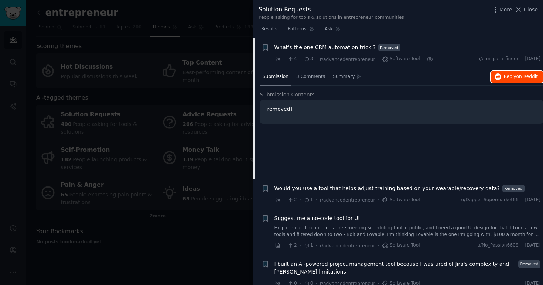
click at [515, 77] on span "Reply on Reddit" at bounding box center [521, 77] width 34 height 7
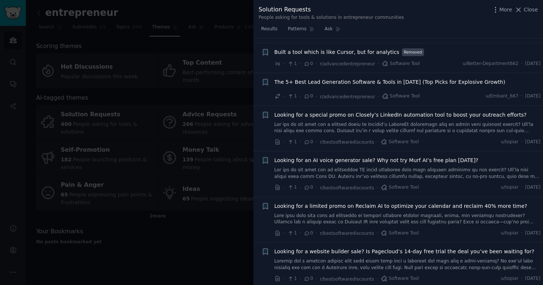
scroll to position [757, 0]
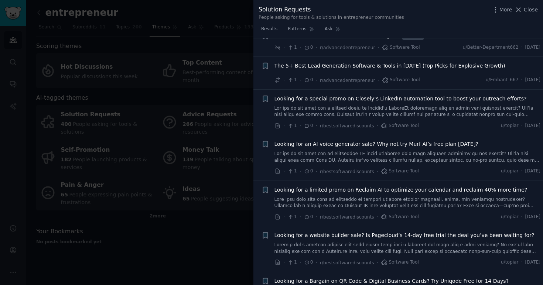
click at [327, 147] on span "Looking for an AI voice generator sale? Why not try Murf AI’s free plan [DATE]?" at bounding box center [377, 144] width 204 height 8
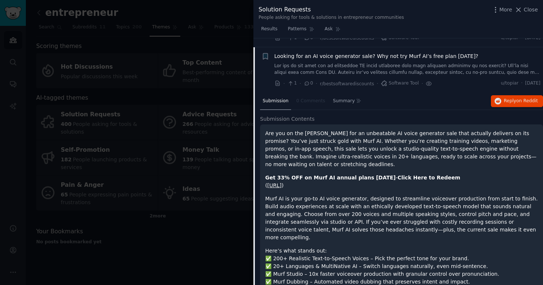
scroll to position [742, 0]
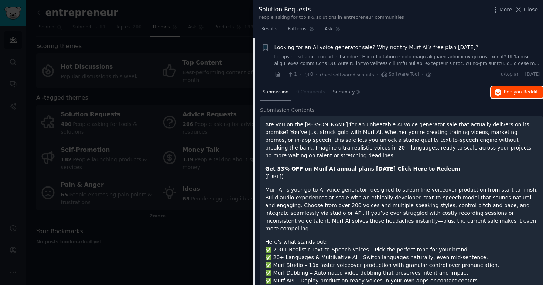
click at [505, 95] on span "Reply on Reddit" at bounding box center [521, 92] width 34 height 7
click at [328, 44] on span "Looking for an AI voice generator sale? Why not try Murf AI’s free plan [DATE]?" at bounding box center [377, 48] width 204 height 8
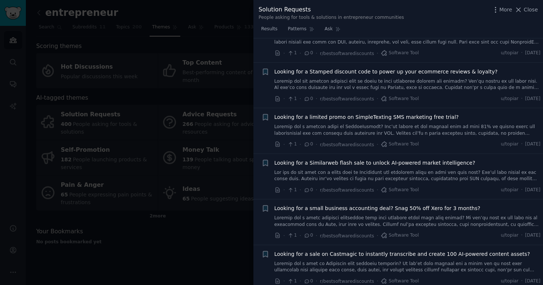
scroll to position [1043, 0]
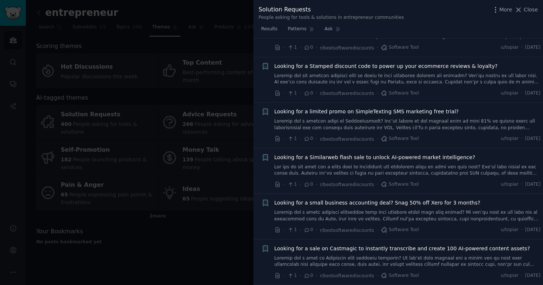
click at [233, 244] on div at bounding box center [271, 142] width 543 height 285
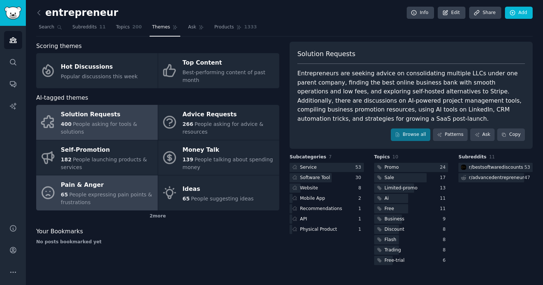
click at [90, 195] on span "People expressing pain points & frustrations" at bounding box center [106, 199] width 91 height 14
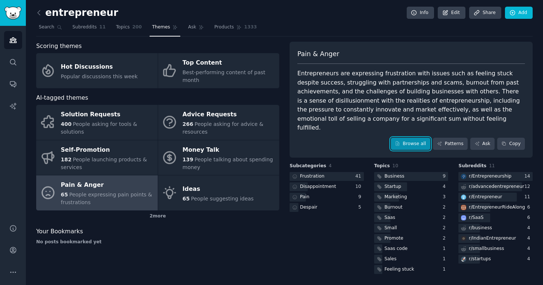
click at [414, 138] on link "Browse all" at bounding box center [411, 144] width 40 height 13
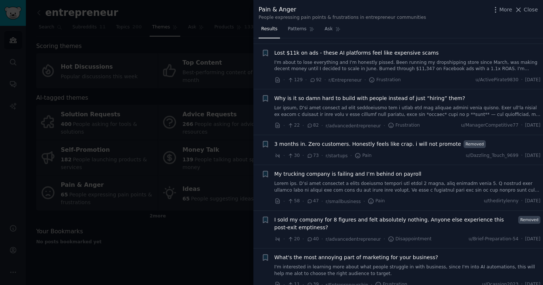
scroll to position [53, 0]
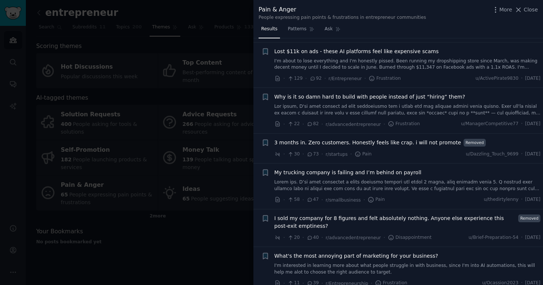
click at [383, 144] on span "3 months in. Zero customers. Honestly feels like crap. i will not promote" at bounding box center [368, 143] width 187 height 8
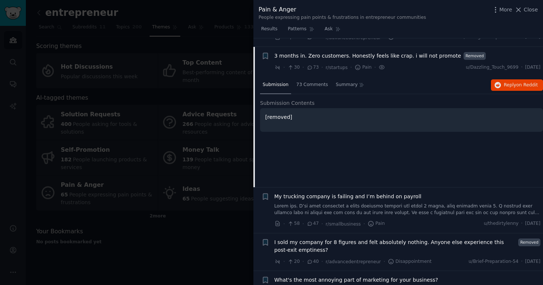
scroll to position [149, 0]
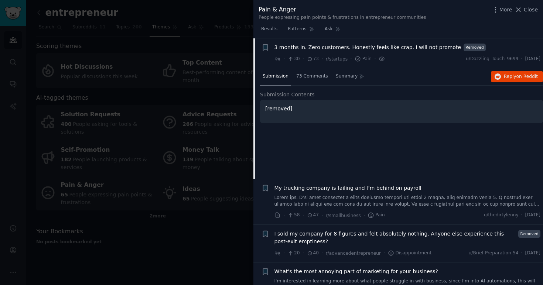
click at [356, 48] on span "3 months in. Zero customers. Honestly feels like crap. i will not promote" at bounding box center [368, 48] width 187 height 8
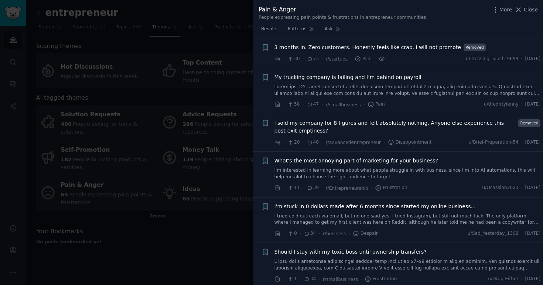
click at [353, 79] on span "My trucking company is failing and I’m behind on payroll" at bounding box center [348, 78] width 147 height 8
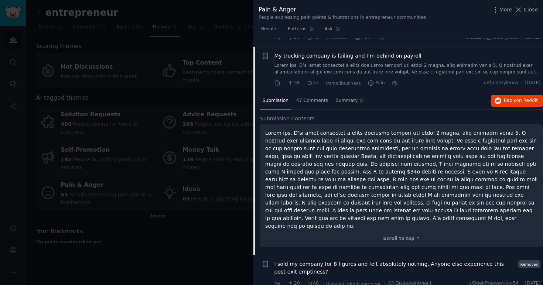
scroll to position [179, 0]
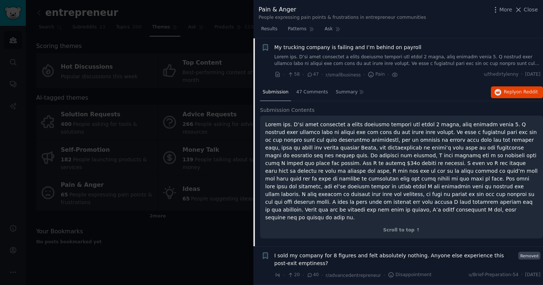
click at [353, 48] on span "My trucking company is failing and I’m behind on payroll" at bounding box center [348, 48] width 147 height 8
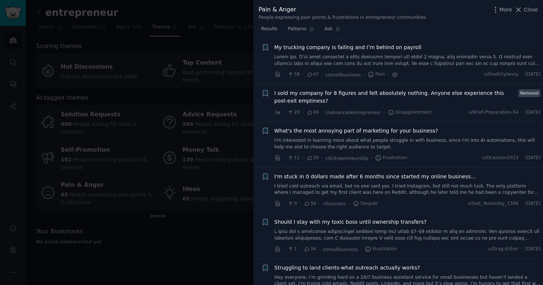
click at [347, 94] on span "I sold my company for 8 figures and felt absolutely nothing. Anyone else experi…" at bounding box center [396, 97] width 242 height 16
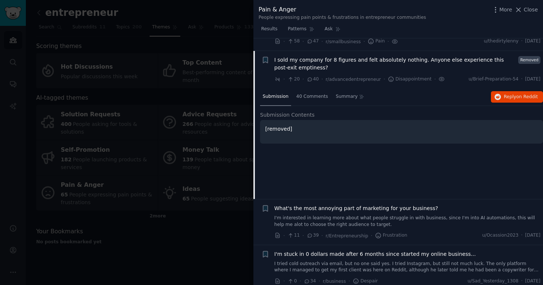
scroll to position [224, 0]
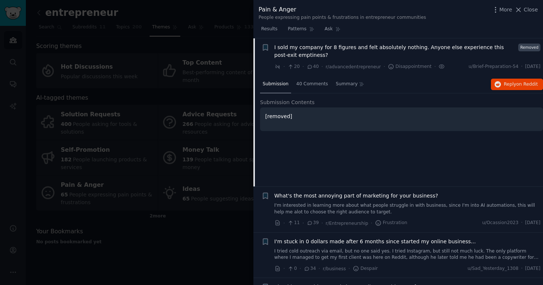
click at [359, 46] on span "I sold my company for 8 figures and felt absolutely nothing. Anyone else experi…" at bounding box center [396, 52] width 242 height 16
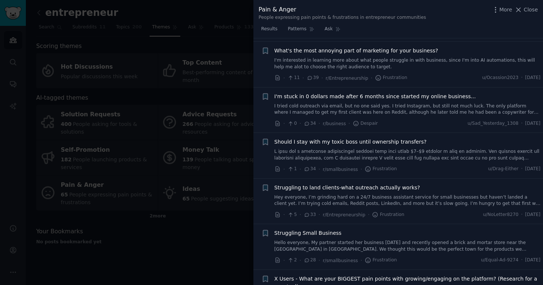
scroll to position [260, 0]
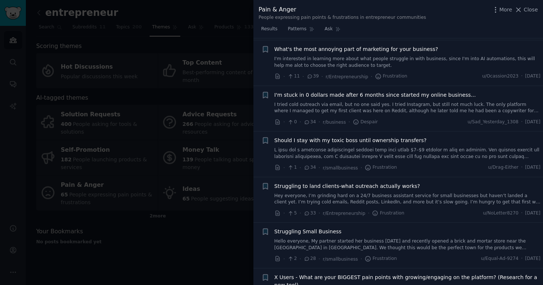
click at [347, 52] on span "What's the most annoying part of marketing for your business?" at bounding box center [357, 49] width 164 height 8
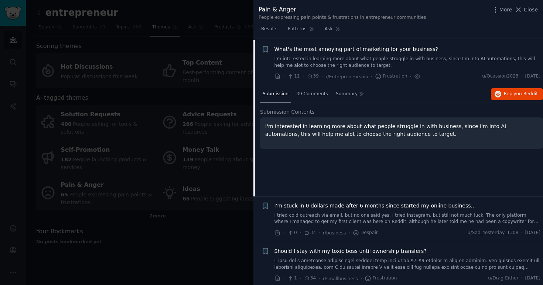
scroll to position [262, 0]
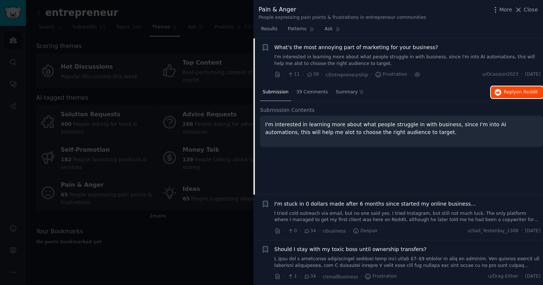
click at [520, 91] on span "on Reddit" at bounding box center [527, 91] width 21 height 5
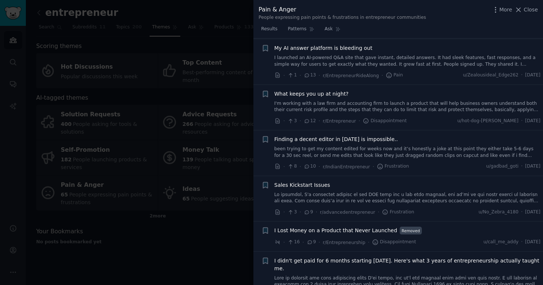
scroll to position [1119, 0]
click at [355, 59] on link "I launched an AI-powered Q&A site that gave instant, detailed answers. It had s…" at bounding box center [408, 60] width 266 height 13
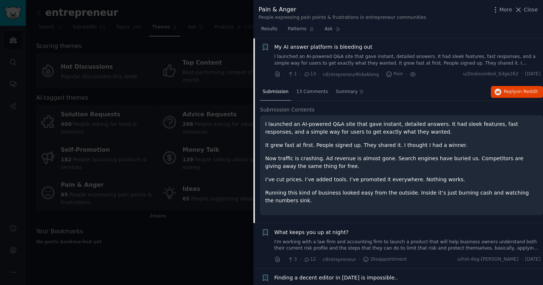
scroll to position [1008, 0]
click at [355, 59] on link "I launched an AI-powered Q&A site that gave instant, detailed answers. It had s…" at bounding box center [408, 60] width 266 height 13
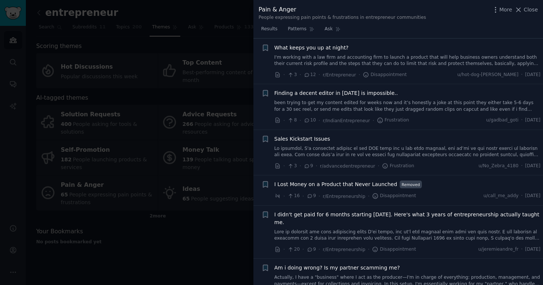
scroll to position [1055, 0]
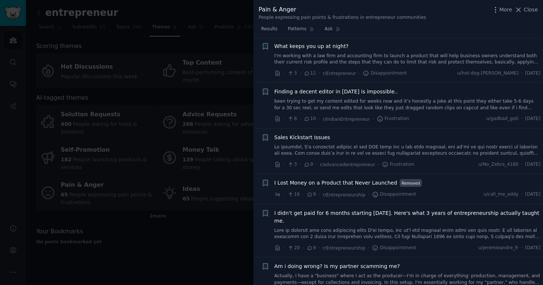
click at [355, 59] on link "I'm working with a law firm and accounting firm to launch a product that will h…" at bounding box center [408, 59] width 266 height 13
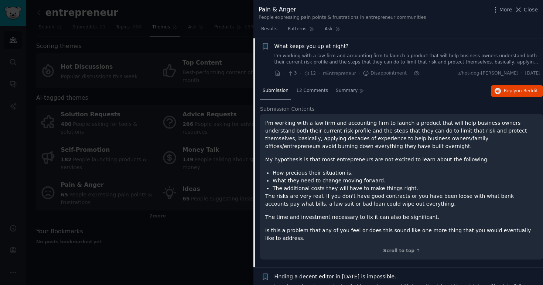
scroll to position [1054, 0]
click at [513, 94] on span "Reply on Reddit" at bounding box center [521, 92] width 34 height 7
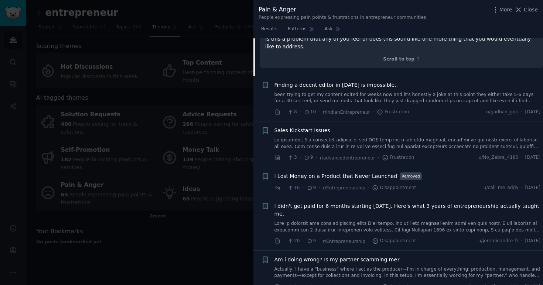
scroll to position [1253, 0]
